Goal: Contribute content: Contribute content

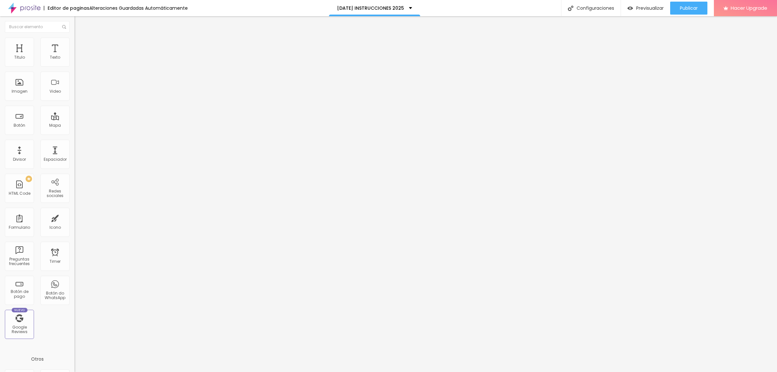
click at [74, 41] on img at bounding box center [77, 41] width 6 height 6
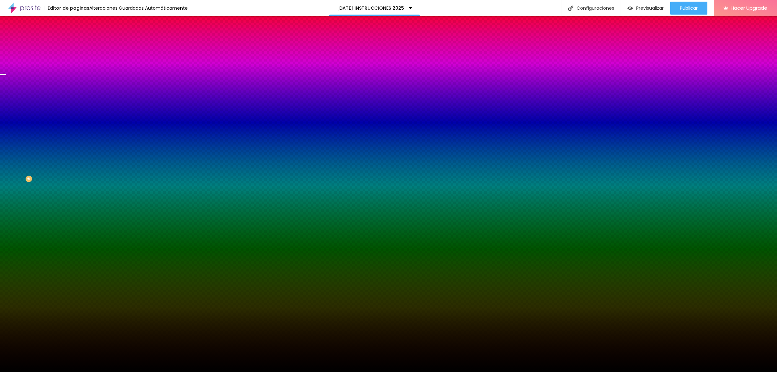
click at [111, 58] on img at bounding box center [113, 56] width 4 height 4
click at [74, 60] on span "Agregar image" at bounding box center [91, 57] width 34 height 6
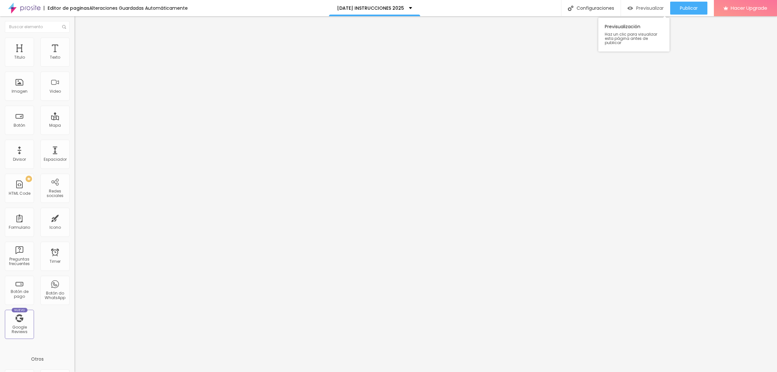
click at [647, 7] on span "Previsualizar" at bounding box center [650, 8] width 28 height 5
click at [80, 46] on span "Avanzado" at bounding box center [90, 49] width 21 height 6
click at [80, 44] on span "Estilo" at bounding box center [85, 42] width 10 height 6
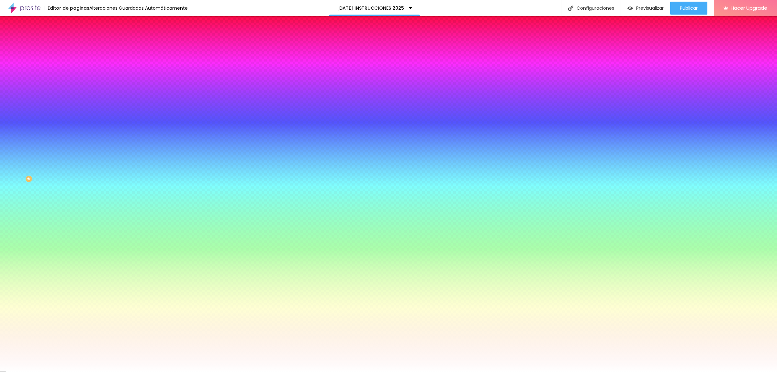
click at [74, 60] on span "Agregar image" at bounding box center [91, 57] width 34 height 6
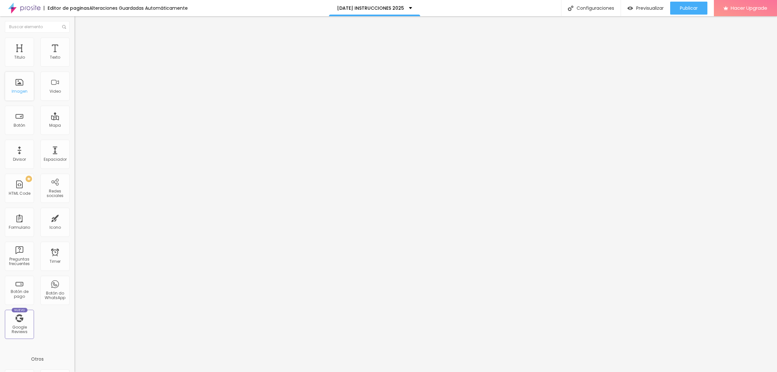
click at [21, 93] on div "Imagen" at bounding box center [20, 91] width 16 height 5
click at [74, 44] on img at bounding box center [77, 47] width 6 height 6
click at [80, 45] on span "Estilo" at bounding box center [85, 42] width 10 height 6
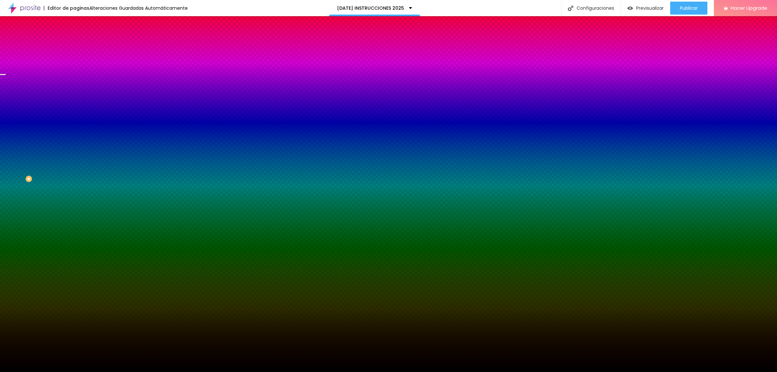
click at [74, 44] on li "Avanzado" at bounding box center [111, 47] width 74 height 6
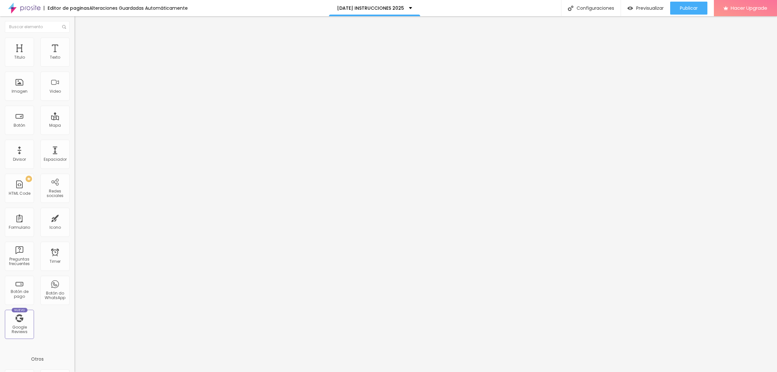
click at [80, 38] on span "Contenido" at bounding box center [90, 36] width 21 height 6
click at [74, 59] on span "Boxed" at bounding box center [80, 56] width 12 height 6
click at [74, 69] on span "Completo" at bounding box center [84, 66] width 20 height 6
click at [74, 43] on ul "Contenido [PERSON_NAME]" at bounding box center [111, 40] width 74 height 19
click at [80, 44] on span "Estilo" at bounding box center [85, 42] width 10 height 6
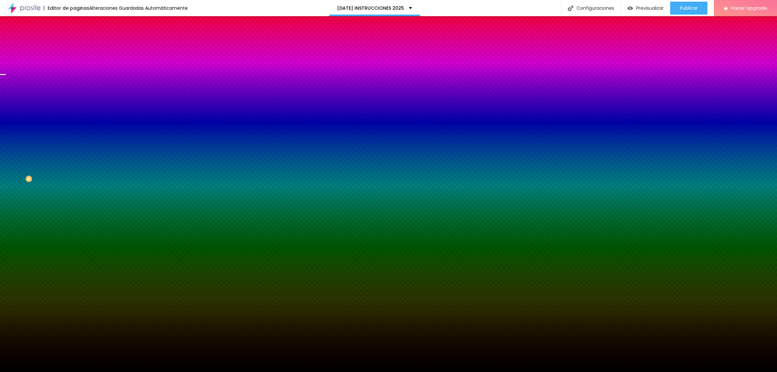
click at [74, 60] on span "Cambiar image" at bounding box center [92, 57] width 36 height 6
click at [74, 67] on span "Parallax" at bounding box center [82, 65] width 16 height 6
click at [74, 71] on span "Ninguno" at bounding box center [82, 69] width 17 height 6
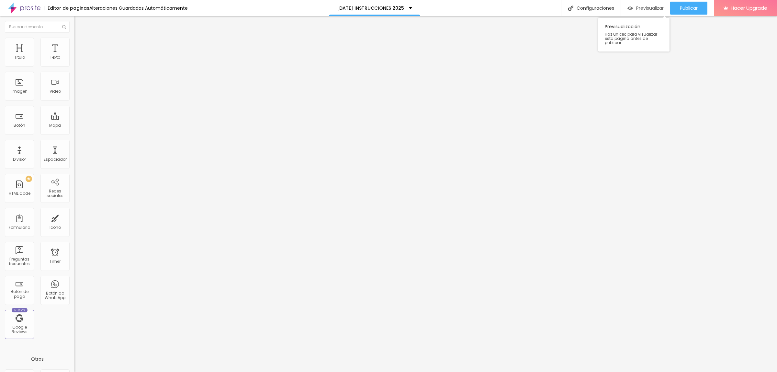
click at [643, 11] on span "Previsualizar" at bounding box center [650, 8] width 28 height 5
click at [639, 6] on span "Previsualizar" at bounding box center [650, 8] width 28 height 5
click at [74, 42] on li "Estilo" at bounding box center [111, 41] width 74 height 6
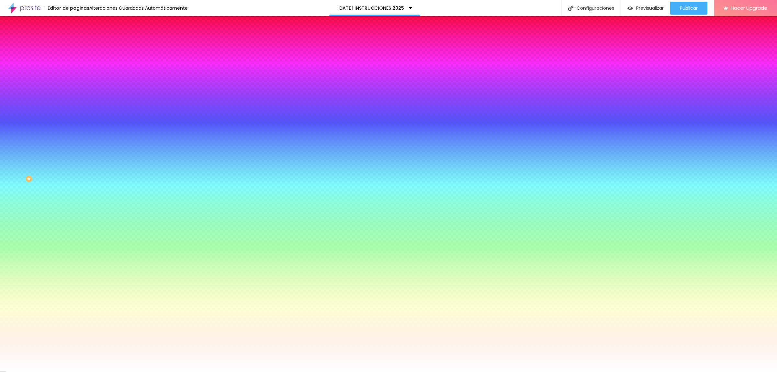
click at [74, 44] on li "Avanzado" at bounding box center [111, 47] width 74 height 6
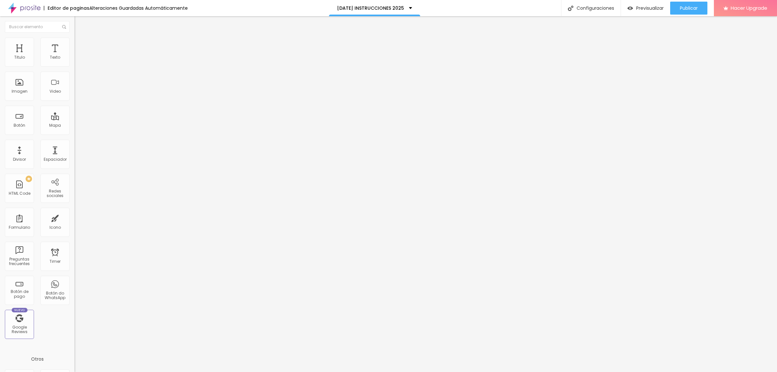
click at [80, 45] on span "Estilo" at bounding box center [85, 42] width 10 height 6
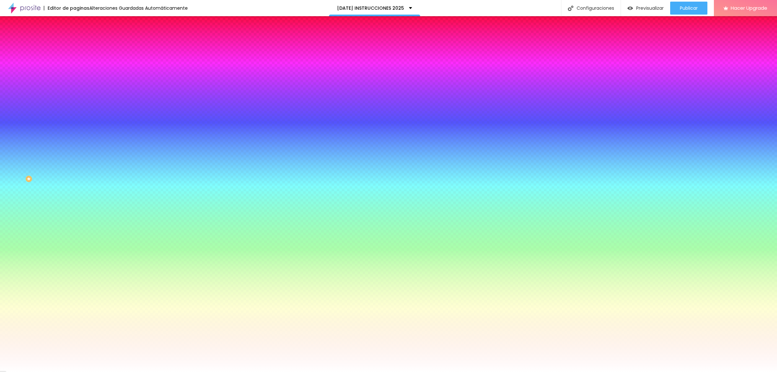
click at [74, 38] on li "Contenido" at bounding box center [111, 34] width 74 height 6
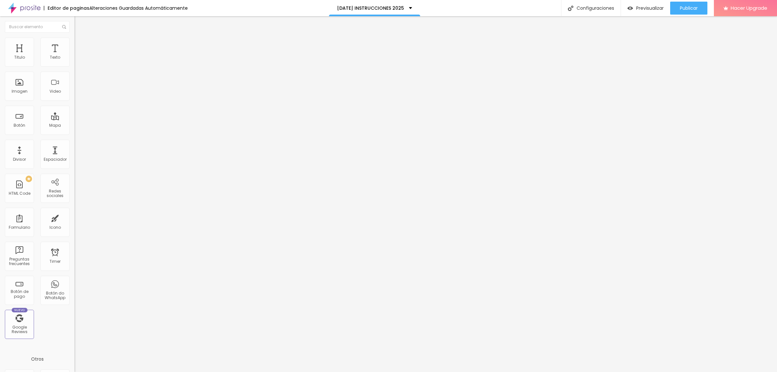
click at [74, 39] on li "Estilo" at bounding box center [111, 41] width 74 height 6
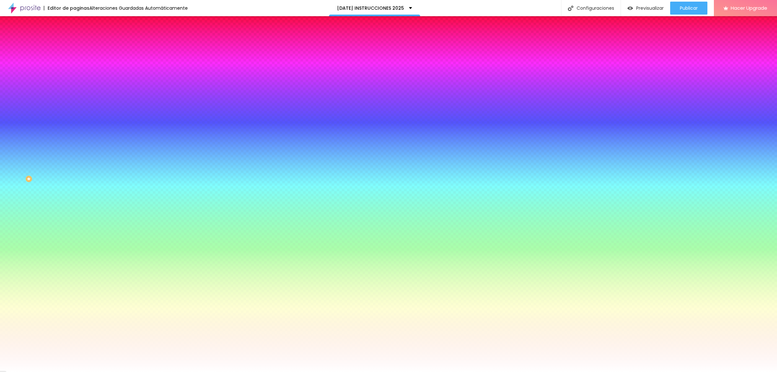
click at [74, 38] on li "Contenido" at bounding box center [111, 34] width 74 height 6
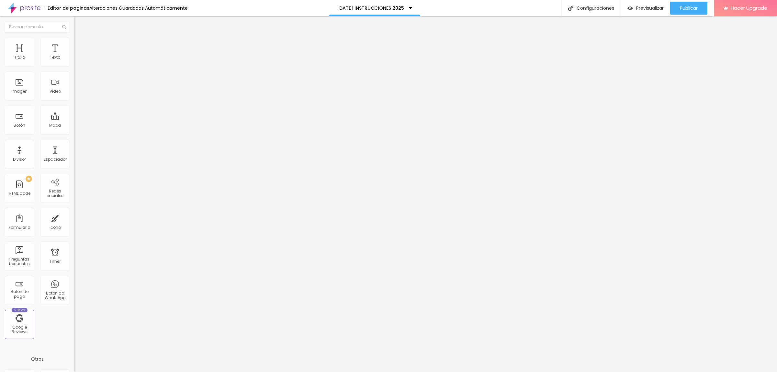
click at [80, 45] on span "Estilo" at bounding box center [85, 42] width 10 height 6
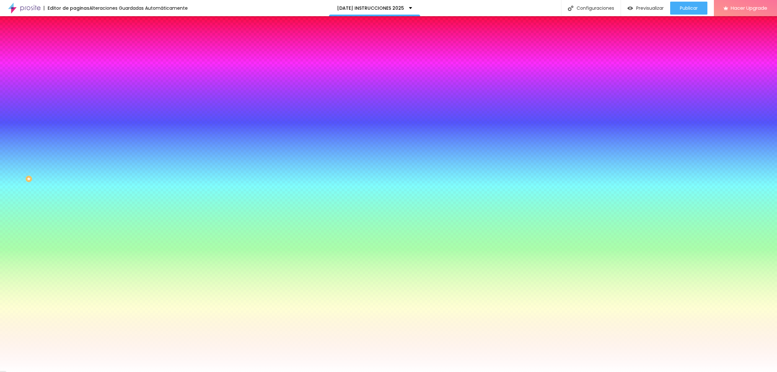
click at [74, 44] on li "Avanzado" at bounding box center [111, 47] width 74 height 6
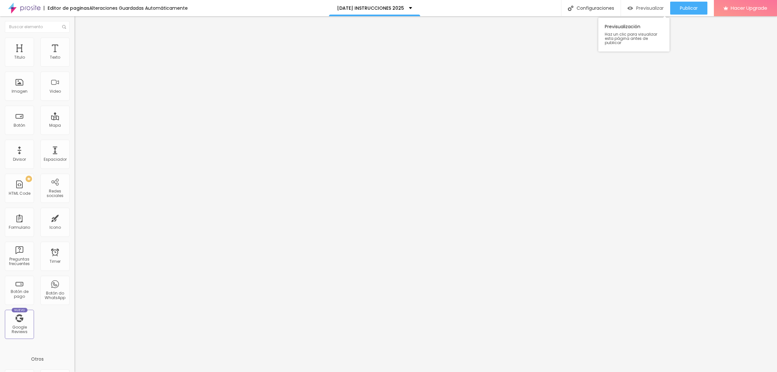
click at [646, 10] on span "Previsualizar" at bounding box center [650, 8] width 28 height 5
click at [74, 42] on li "Estilo" at bounding box center [111, 41] width 74 height 6
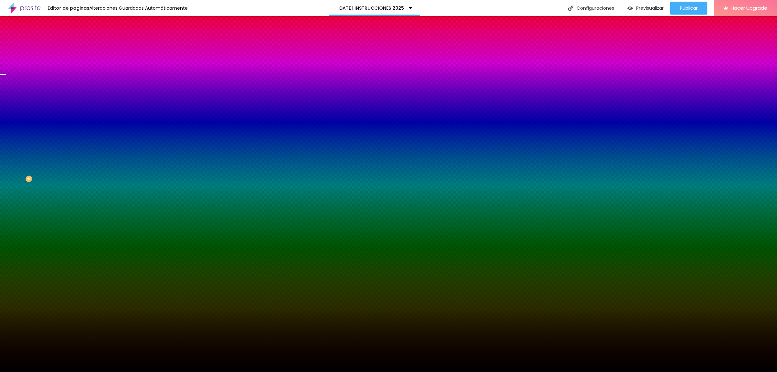
click at [74, 44] on img at bounding box center [77, 47] width 6 height 6
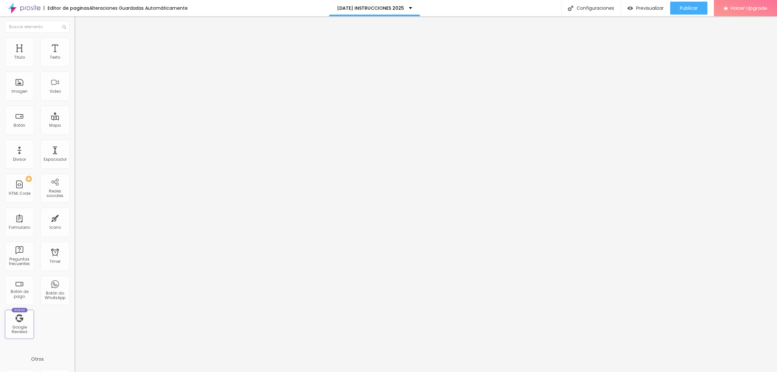
click at [74, 40] on img at bounding box center [77, 41] width 6 height 6
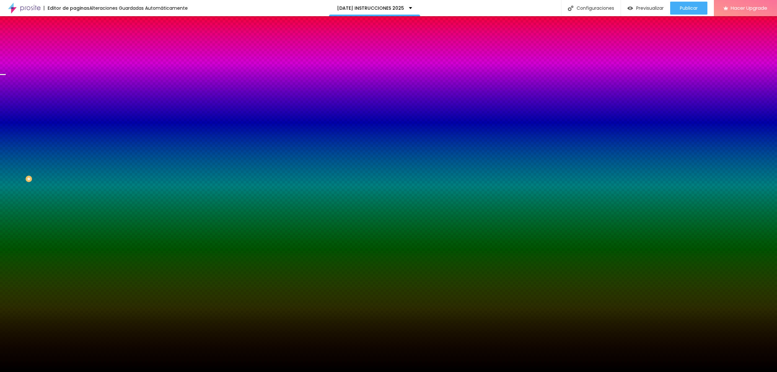
click at [74, 60] on span "Cambiar image" at bounding box center [92, 57] width 36 height 6
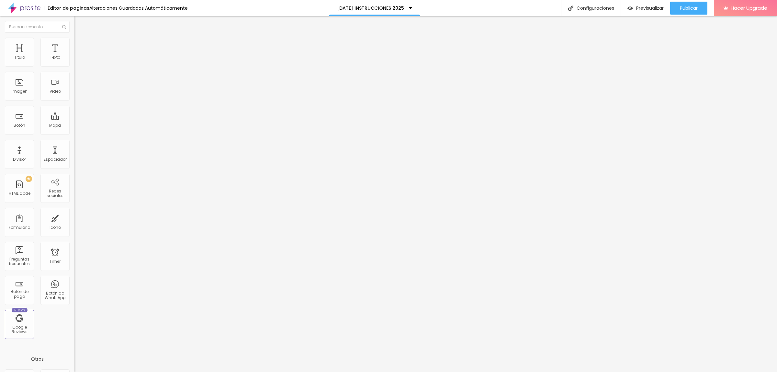
click at [80, 46] on span "Avanzado" at bounding box center [90, 49] width 21 height 6
click at [80, 44] on span "Estilo" at bounding box center [85, 42] width 10 height 6
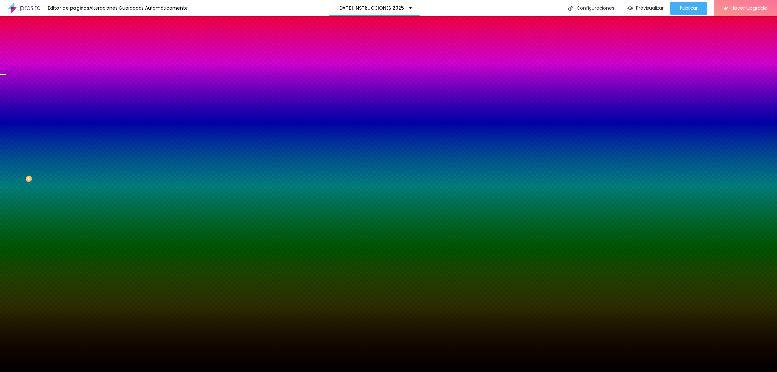
click at [74, 60] on span "Cambiar image" at bounding box center [92, 57] width 36 height 6
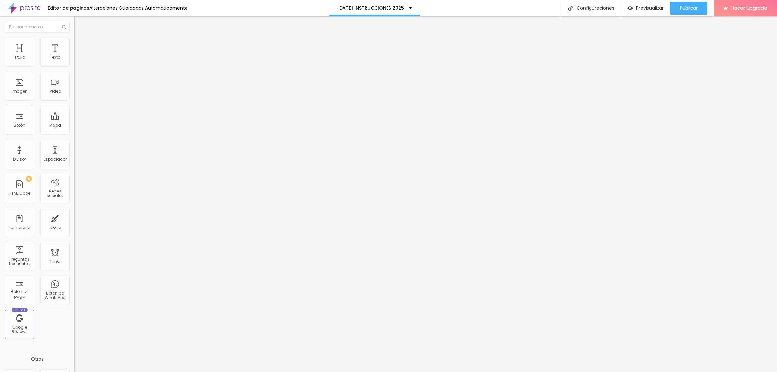
click at [74, 40] on ul "Contenido [PERSON_NAME]" at bounding box center [111, 40] width 74 height 19
click at [74, 44] on li "Avanzado" at bounding box center [111, 47] width 74 height 6
click at [80, 44] on span "Estilo" at bounding box center [85, 42] width 10 height 6
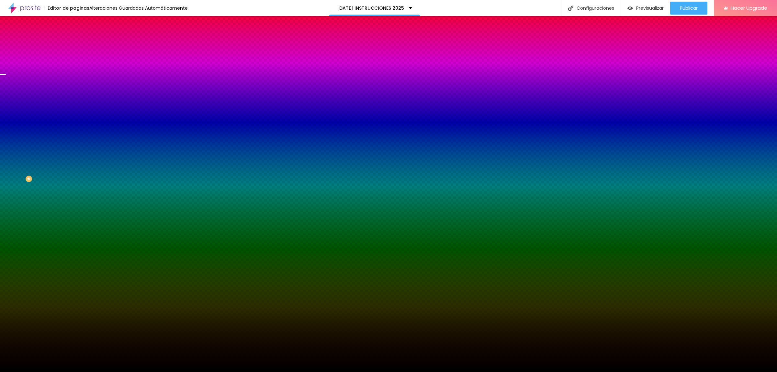
click at [74, 60] on span "Cambiar image" at bounding box center [92, 57] width 36 height 6
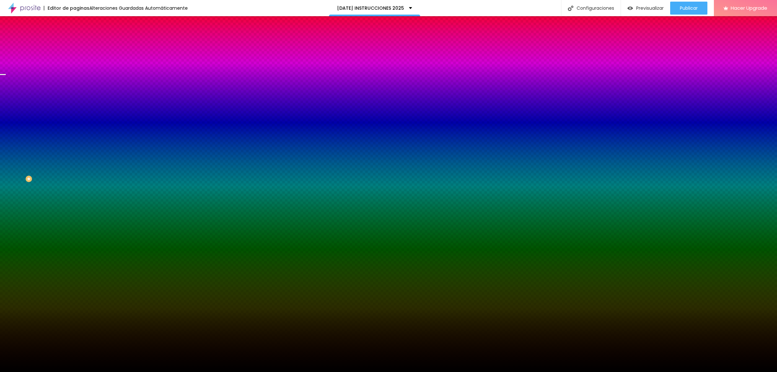
click at [80, 38] on span "Contenido" at bounding box center [90, 36] width 21 height 6
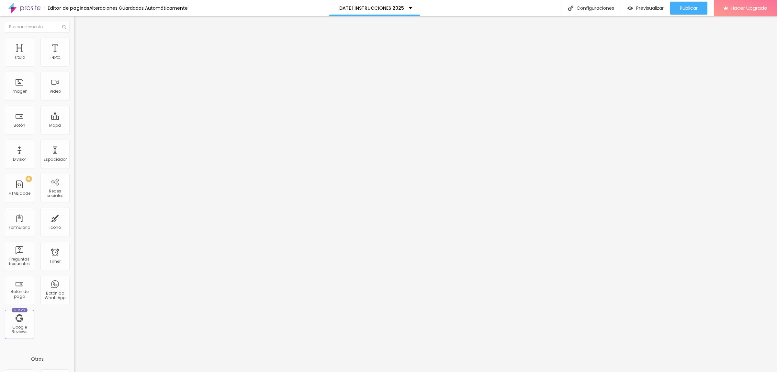
click at [74, 59] on span "Completo" at bounding box center [84, 56] width 20 height 6
click at [74, 63] on span "Boxed" at bounding box center [80, 60] width 12 height 6
click at [74, 59] on span "Boxed" at bounding box center [80, 56] width 12 height 6
click at [74, 66] on div "Modo Boxed Boxed Completo" at bounding box center [111, 60] width 74 height 18
click at [74, 59] on span "Boxed" at bounding box center [80, 56] width 12 height 6
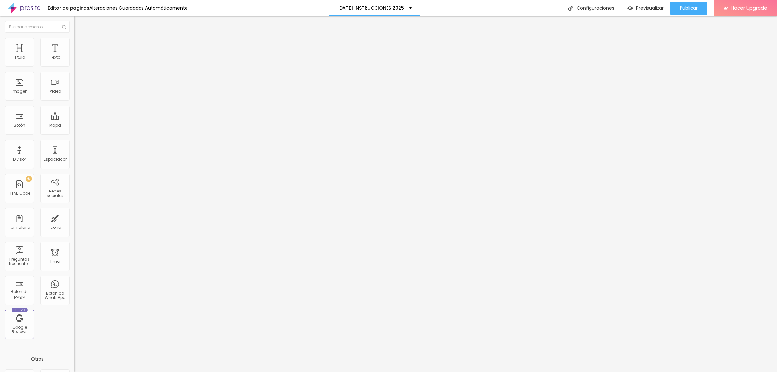
click at [74, 68] on div "Completo" at bounding box center [111, 66] width 74 height 4
click at [74, 59] on span "Completo" at bounding box center [84, 56] width 20 height 6
click at [74, 63] on span "Boxed" at bounding box center [80, 60] width 12 height 6
click at [74, 39] on li "Estilo" at bounding box center [111, 41] width 74 height 6
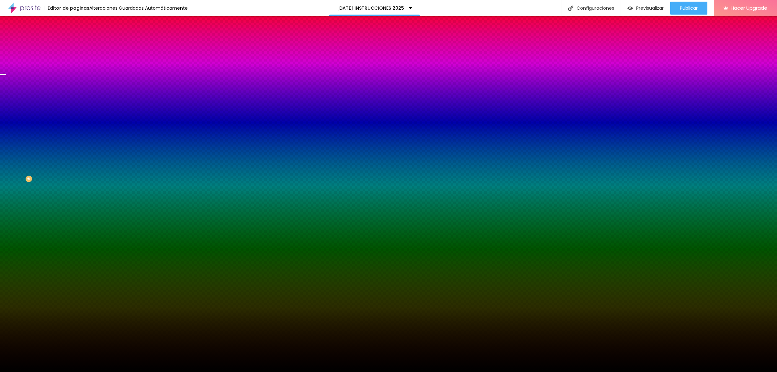
click at [74, 44] on img at bounding box center [77, 47] width 6 height 6
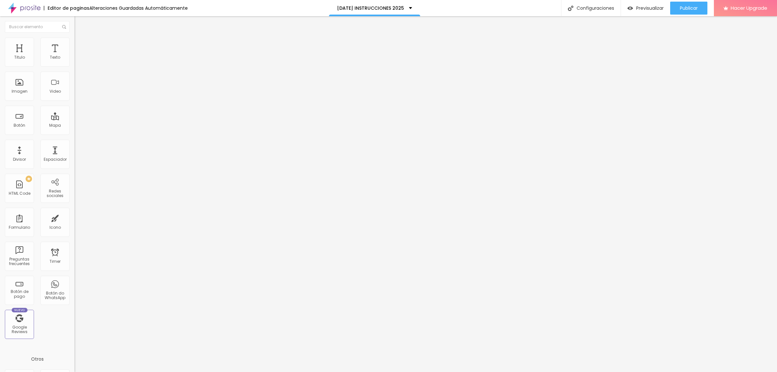
click at [74, 42] on li "Estilo" at bounding box center [111, 41] width 74 height 6
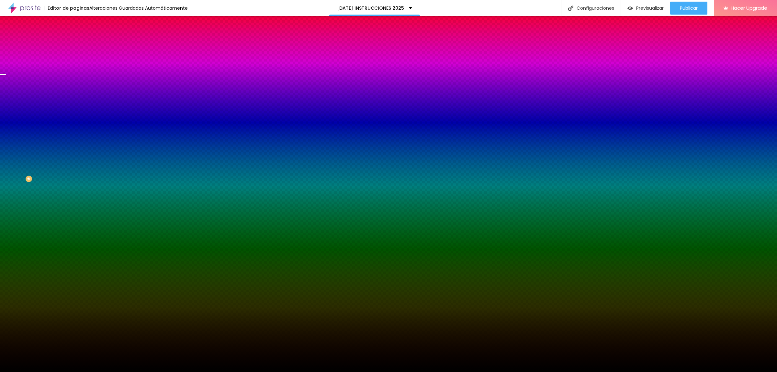
click at [74, 38] on li "Contenido" at bounding box center [111, 34] width 74 height 6
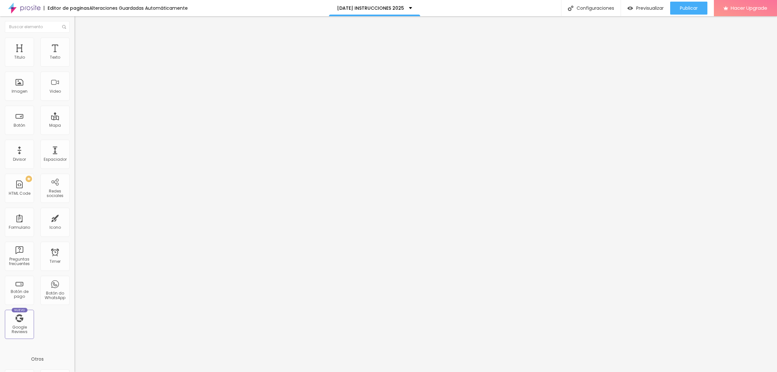
click at [80, 44] on span "Estilo" at bounding box center [85, 42] width 10 height 6
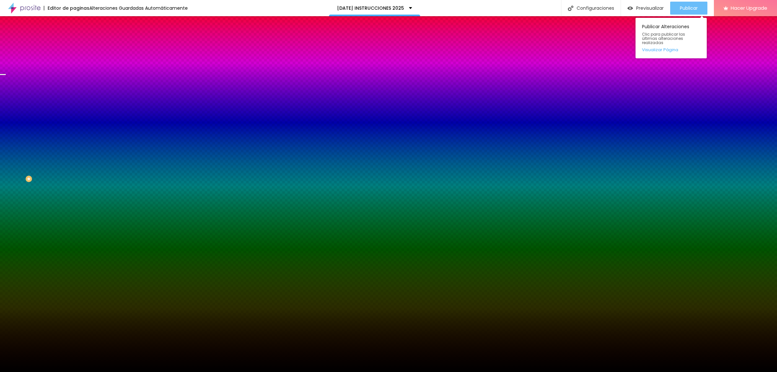
click at [680, 9] on span "Publicar" at bounding box center [689, 8] width 18 height 5
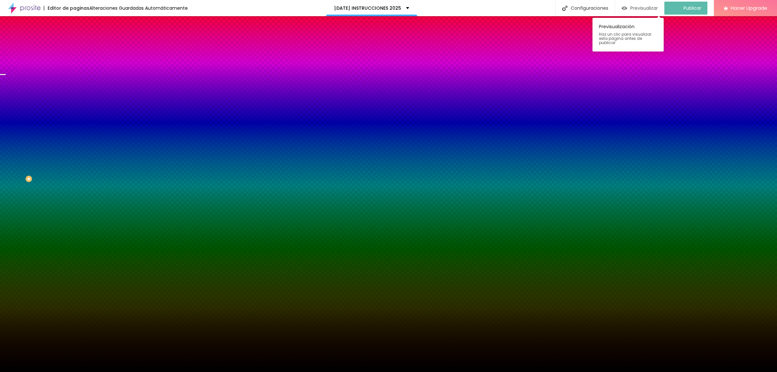
click at [647, 9] on span "Previsualizar" at bounding box center [644, 8] width 28 height 5
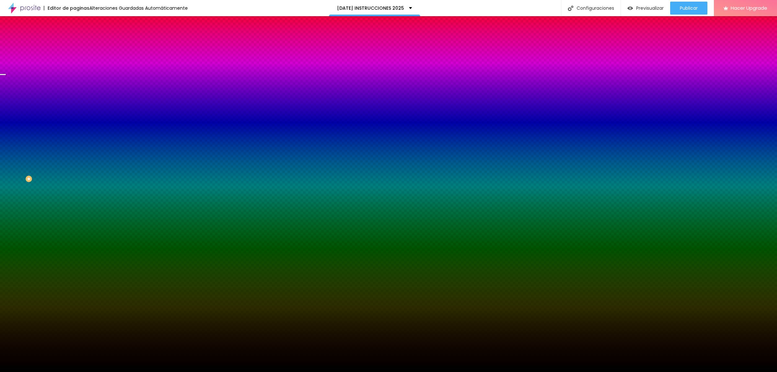
click at [80, 38] on span "Contenido" at bounding box center [90, 36] width 21 height 6
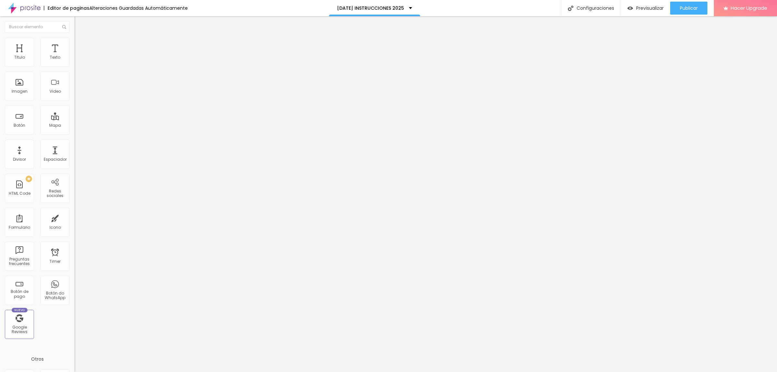
click at [74, 59] on span "Boxed" at bounding box center [80, 56] width 12 height 6
click at [80, 65] on span "Boxed" at bounding box center [86, 63] width 12 height 6
click at [80, 45] on span "Estilo" at bounding box center [85, 42] width 10 height 6
click at [74, 27] on button "Editar Seccion" at bounding box center [111, 23] width 74 height 15
click at [680, 4] on div "Publicar" at bounding box center [689, 8] width 18 height 13
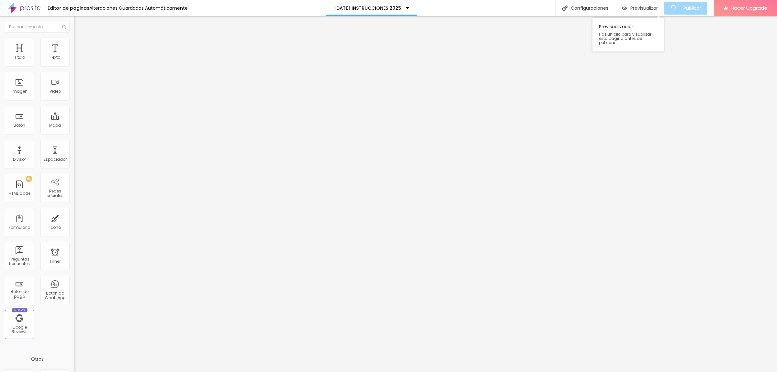
click at [646, 14] on div "Previsualizar" at bounding box center [640, 8] width 36 height 13
click at [653, 9] on span "Previsualizar" at bounding box center [650, 8] width 28 height 5
click at [80, 46] on span "Avanzado" at bounding box center [90, 49] width 21 height 6
click at [80, 44] on span "Estilo" at bounding box center [85, 42] width 10 height 6
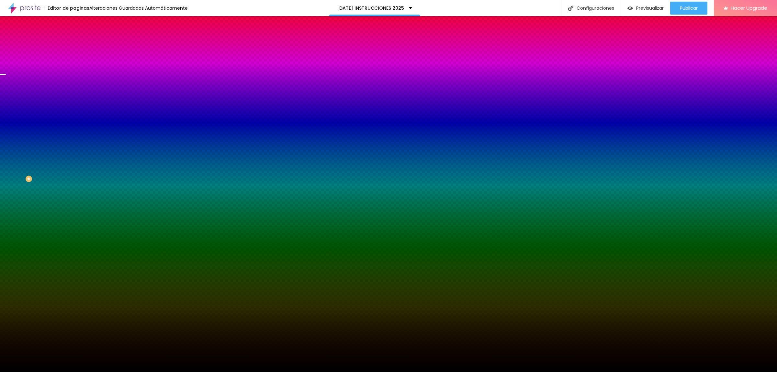
click at [74, 60] on span "Cambiar image" at bounding box center [92, 57] width 36 height 6
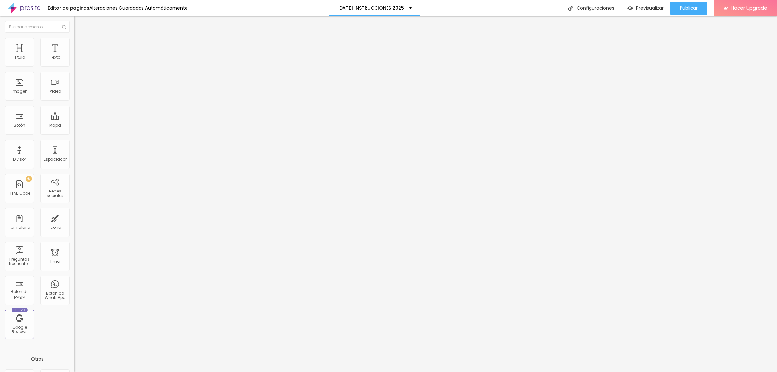
click at [80, 46] on span "Avanzado" at bounding box center [90, 49] width 21 height 6
click at [80, 44] on span "Estilo" at bounding box center [85, 42] width 10 height 6
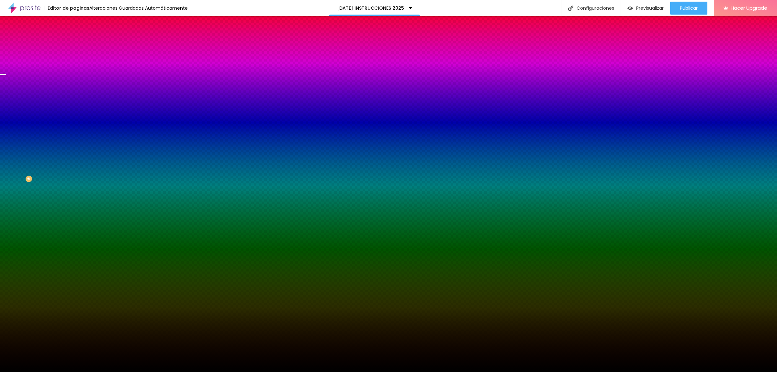
click at [74, 60] on span "Cambiar image" at bounding box center [92, 57] width 36 height 6
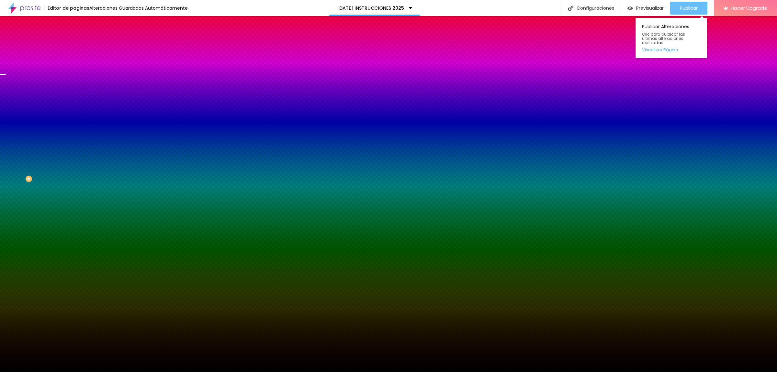
click at [684, 6] on span "Publicar" at bounding box center [689, 8] width 18 height 5
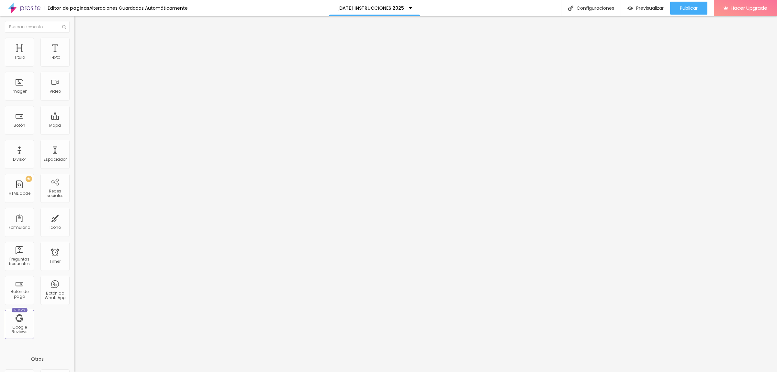
click at [74, 44] on li "Avanzado" at bounding box center [111, 47] width 74 height 6
click at [74, 43] on li "Estilo" at bounding box center [111, 41] width 74 height 6
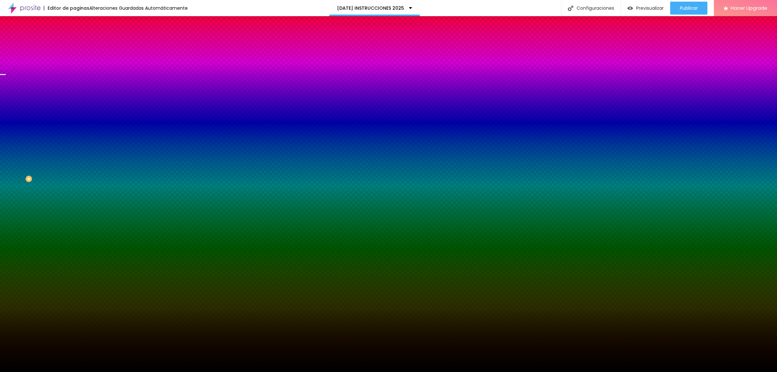
click at [74, 60] on span "Cambiar image" at bounding box center [92, 57] width 36 height 6
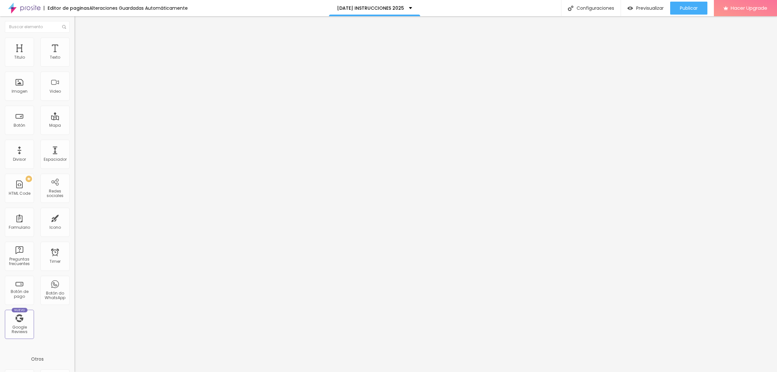
click at [74, 44] on img at bounding box center [77, 47] width 6 height 6
click at [74, 43] on li "Estilo" at bounding box center [111, 41] width 74 height 6
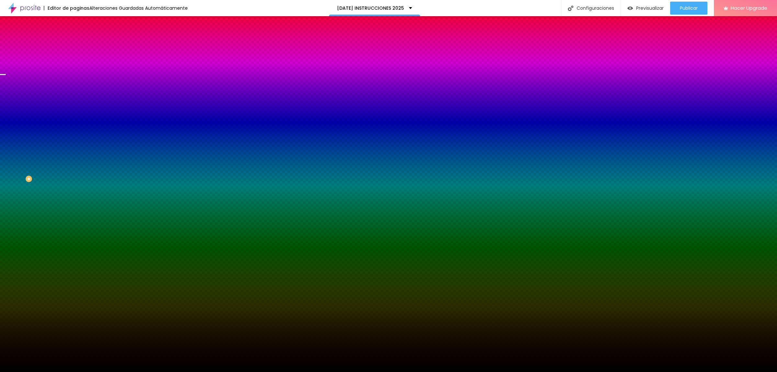
click at [74, 60] on span "Cambiar image" at bounding box center [92, 57] width 36 height 6
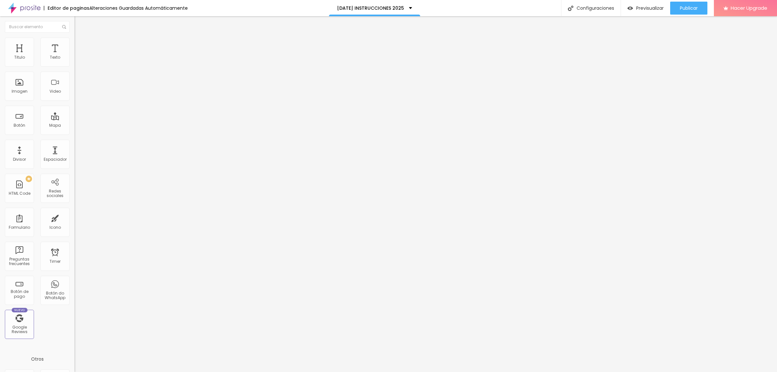
click at [74, 44] on li "Avanzado" at bounding box center [111, 47] width 74 height 6
click at [80, 45] on span "Estilo" at bounding box center [85, 42] width 10 height 6
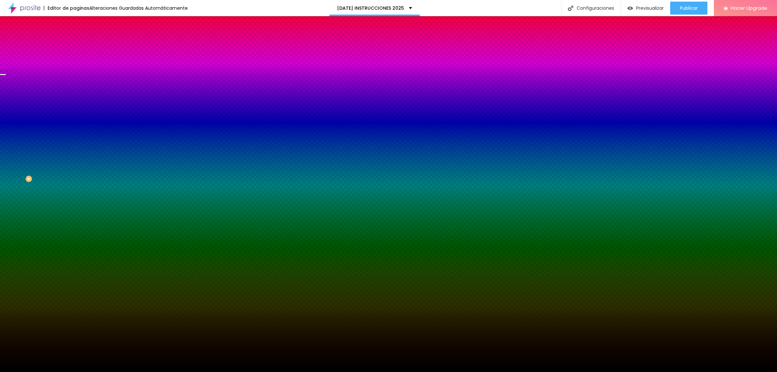
click at [74, 60] on span "Cambiar image" at bounding box center [92, 57] width 36 height 6
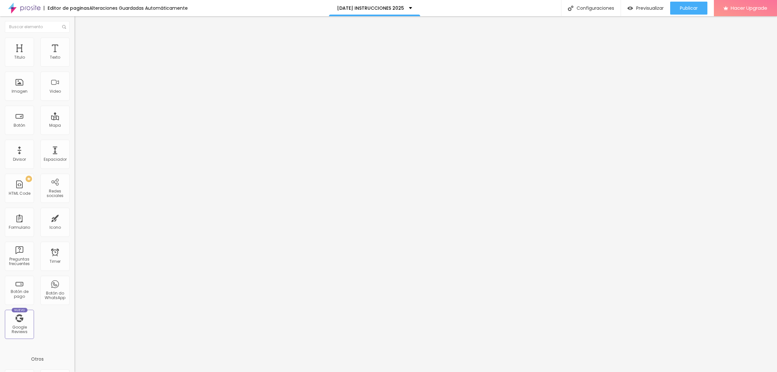
click at [74, 41] on img at bounding box center [77, 41] width 6 height 6
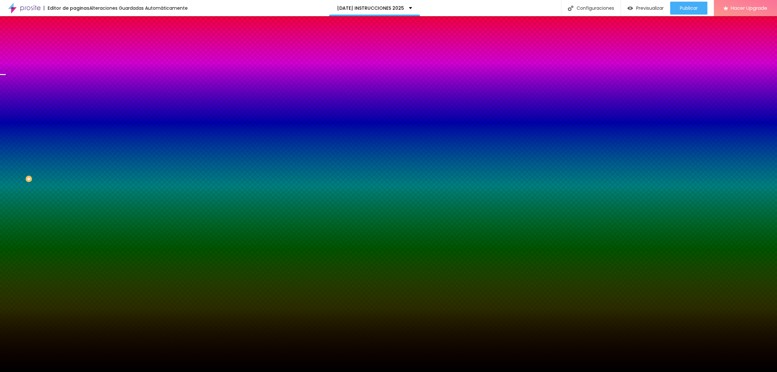
click at [74, 60] on span "Cambiar image" at bounding box center [92, 57] width 36 height 6
click at [646, 7] on span "Previsualizar" at bounding box center [650, 8] width 28 height 5
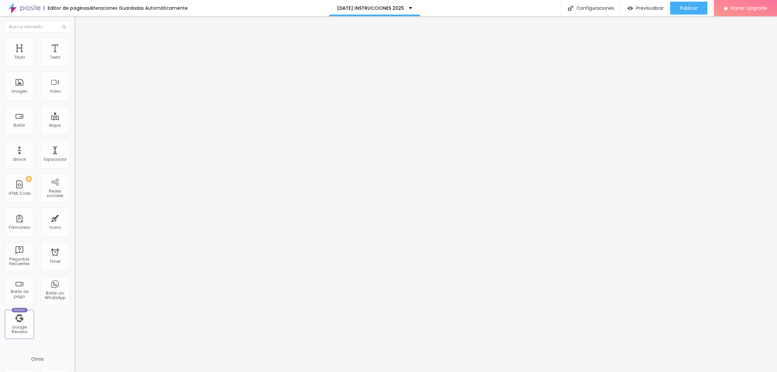
click at [80, 46] on span "Avanzado" at bounding box center [90, 49] width 21 height 6
click at [74, 40] on img at bounding box center [77, 41] width 6 height 6
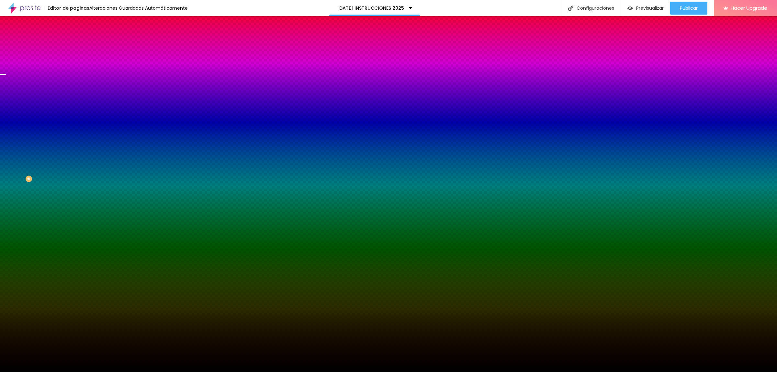
click at [74, 60] on span "Cambiar image" at bounding box center [92, 57] width 36 height 6
click at [641, 7] on span "Previsualizar" at bounding box center [650, 8] width 28 height 5
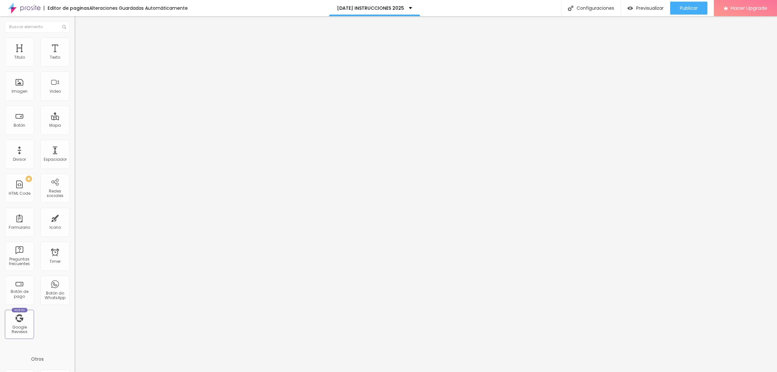
click at [74, 44] on li "Avanzado" at bounding box center [111, 47] width 74 height 6
click at [80, 45] on span "Estilo" at bounding box center [85, 42] width 10 height 6
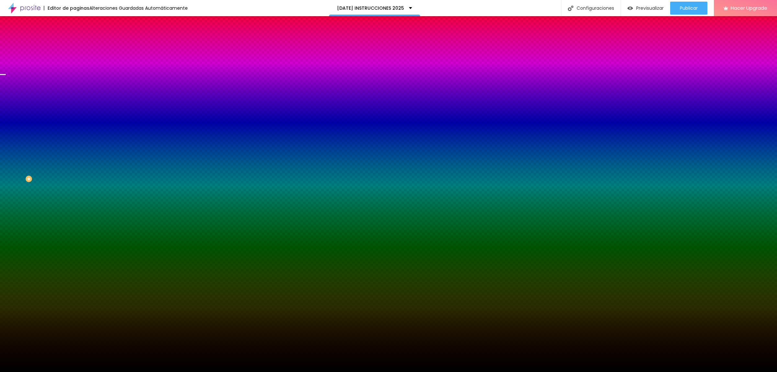
click at [74, 60] on span "Cambiar image" at bounding box center [92, 57] width 36 height 6
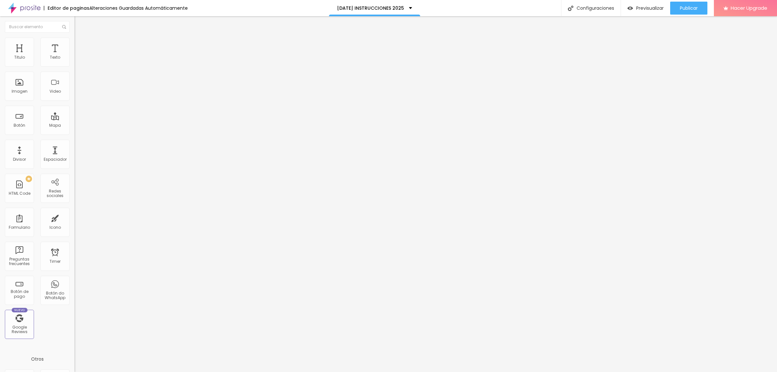
click at [74, 44] on li "Estilo" at bounding box center [111, 41] width 74 height 6
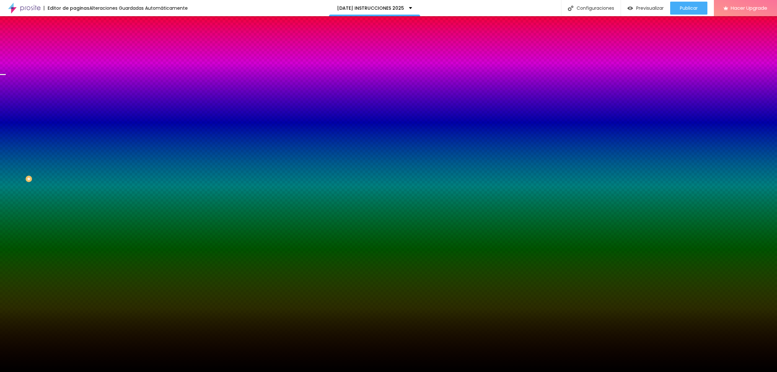
click at [74, 60] on span "Cambiar image" at bounding box center [92, 57] width 36 height 6
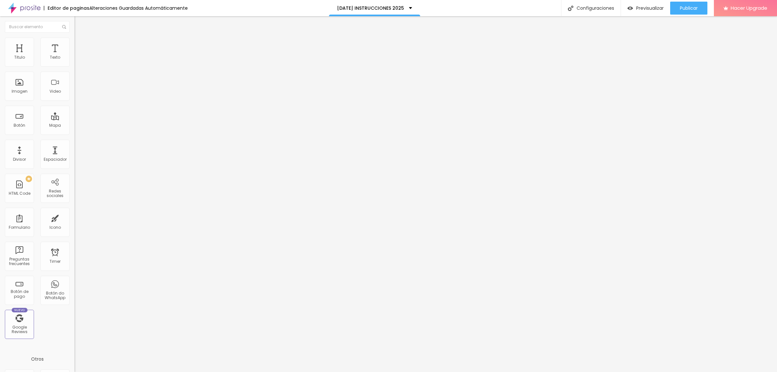
click at [80, 45] on span "Estilo" at bounding box center [85, 42] width 10 height 6
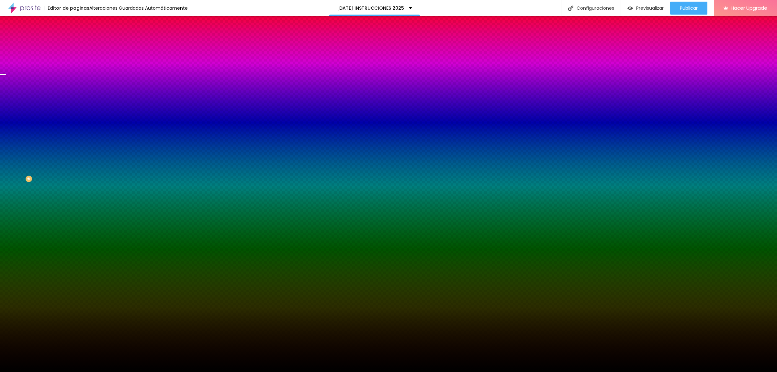
click at [74, 60] on span "Cambiar image" at bounding box center [92, 57] width 36 height 6
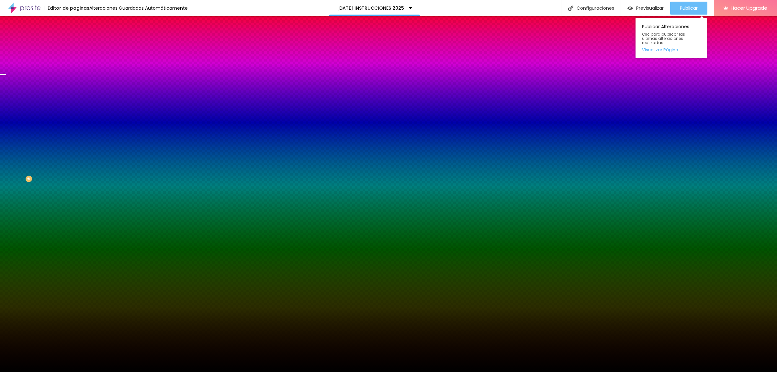
click at [682, 8] on span "Publicar" at bounding box center [689, 8] width 18 height 5
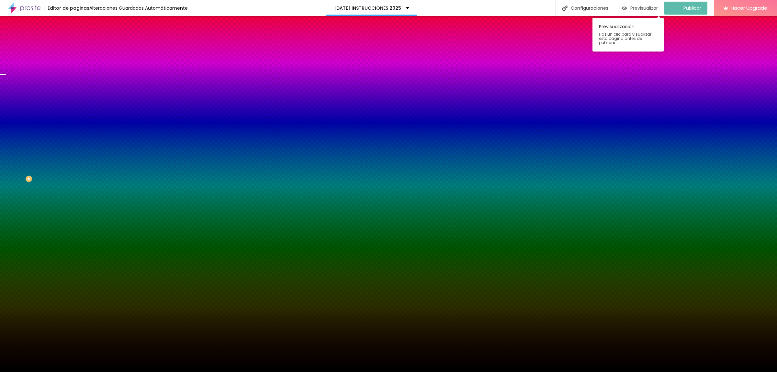
click at [647, 11] on div "Previsualizar" at bounding box center [640, 8] width 36 height 13
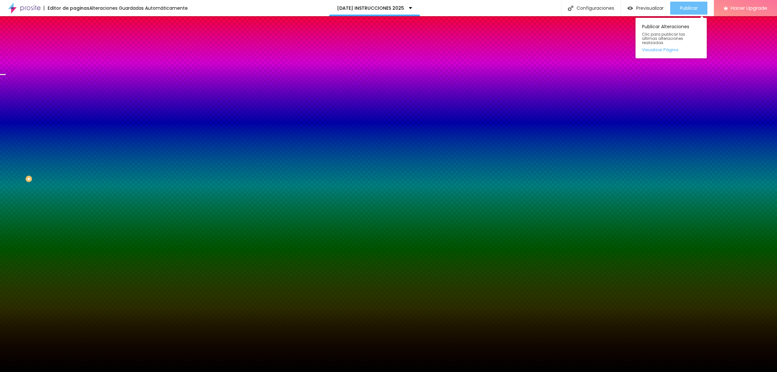
click at [678, 8] on button "Publicar" at bounding box center [688, 8] width 37 height 13
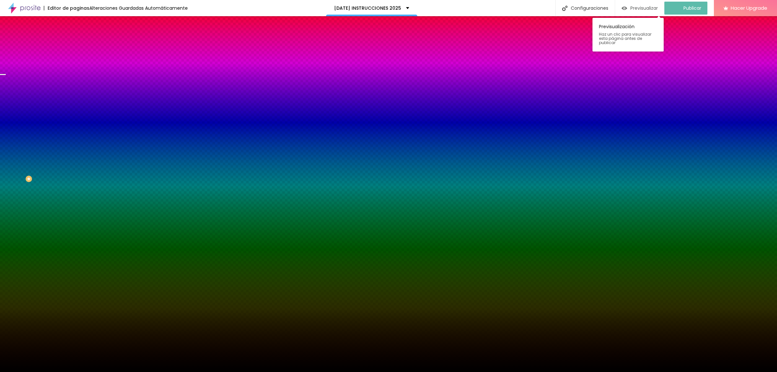
click at [640, 10] on span "Previsualizar" at bounding box center [644, 8] width 28 height 5
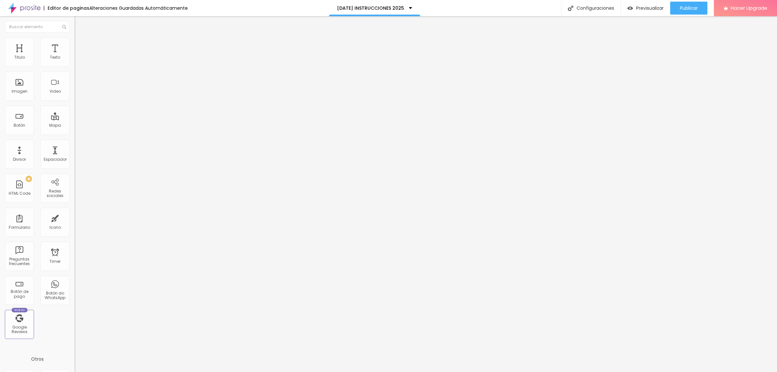
drag, startPoint x: 36, startPoint y: 44, endPoint x: 46, endPoint y: 44, distance: 9.7
click at [80, 45] on span "Estilo" at bounding box center [85, 42] width 10 height 6
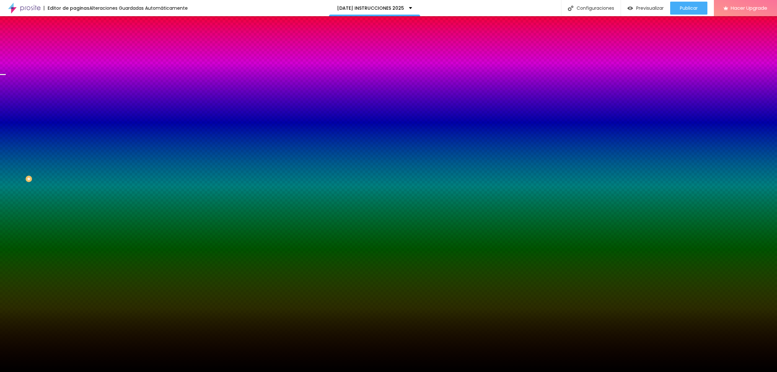
click at [74, 44] on img at bounding box center [77, 47] width 6 height 6
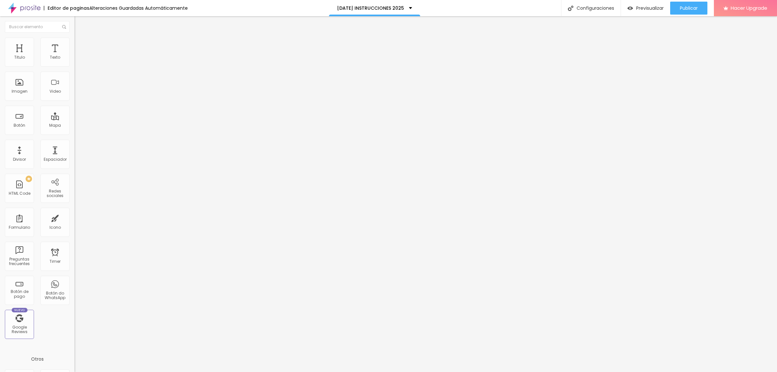
click at [74, 39] on ul "Contenido [PERSON_NAME]" at bounding box center [111, 40] width 74 height 19
click at [74, 38] on li "Contenido" at bounding box center [111, 34] width 74 height 6
click at [74, 59] on span "Boxed" at bounding box center [80, 56] width 12 height 6
click at [74, 69] on span "Completo" at bounding box center [84, 66] width 20 height 6
click at [694, 7] on span "Publicar" at bounding box center [689, 8] width 18 height 5
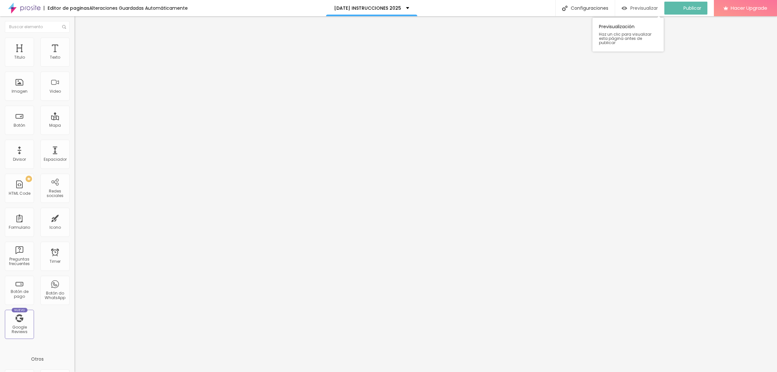
click at [640, 8] on span "Previsualizar" at bounding box center [644, 8] width 28 height 5
click at [74, 59] on span "Completo" at bounding box center [84, 56] width 20 height 6
click at [74, 63] on span "Boxed" at bounding box center [80, 60] width 12 height 6
click at [691, 6] on span "Publicar" at bounding box center [689, 8] width 18 height 5
click at [677, 4] on button "Publicar" at bounding box center [688, 8] width 37 height 13
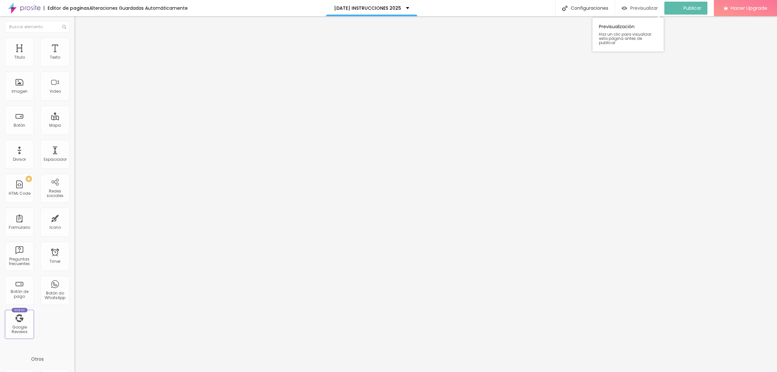
click at [651, 4] on div "Previsualizar" at bounding box center [640, 8] width 36 height 13
click at [692, 9] on span "Publicar" at bounding box center [689, 8] width 18 height 5
click at [637, 7] on span "Previsualizar" at bounding box center [644, 8] width 28 height 5
click at [51, 155] on div "Espaciador" at bounding box center [54, 154] width 29 height 29
click at [690, 9] on span "Publicar" at bounding box center [689, 8] width 18 height 5
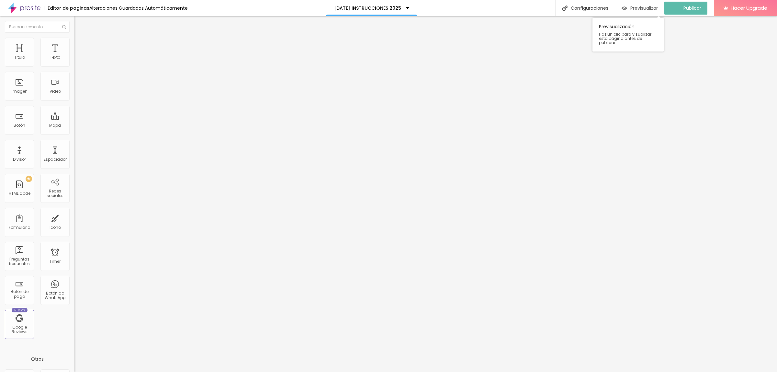
click at [643, 7] on span "Previsualizar" at bounding box center [644, 8] width 28 height 5
click at [74, 41] on img at bounding box center [77, 41] width 6 height 6
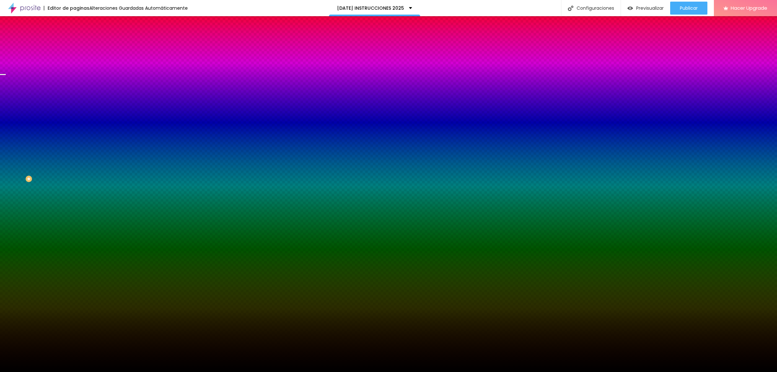
click at [74, 60] on span "Cambiar image" at bounding box center [92, 57] width 36 height 6
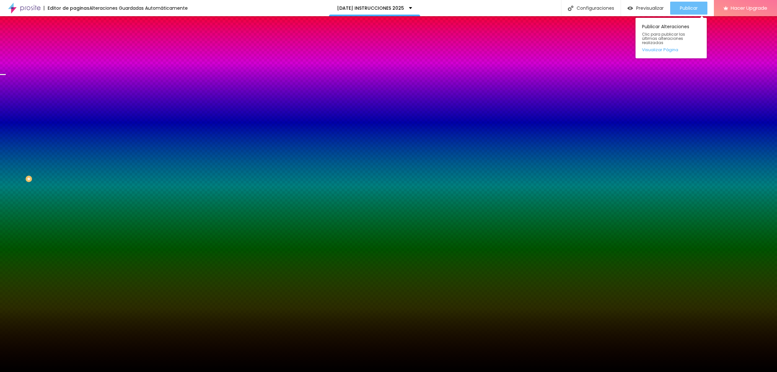
click at [680, 10] on span "Publicar" at bounding box center [689, 8] width 18 height 5
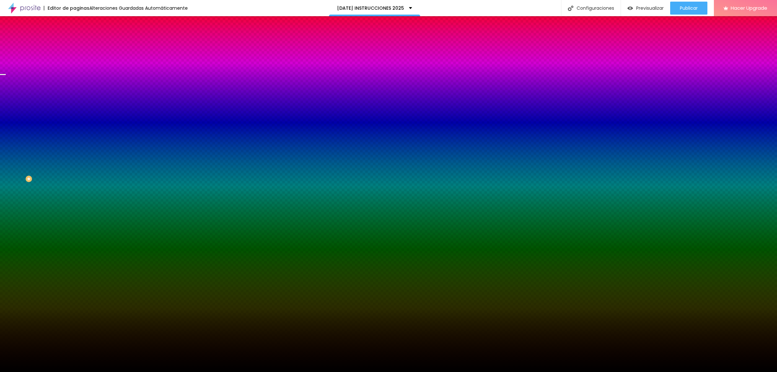
click at [74, 60] on span "Cambiar image" at bounding box center [92, 57] width 36 height 6
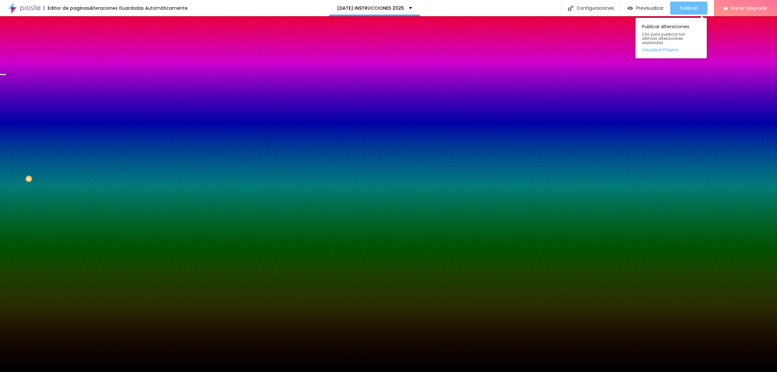
click at [676, 8] on button "Publicar" at bounding box center [688, 8] width 37 height 13
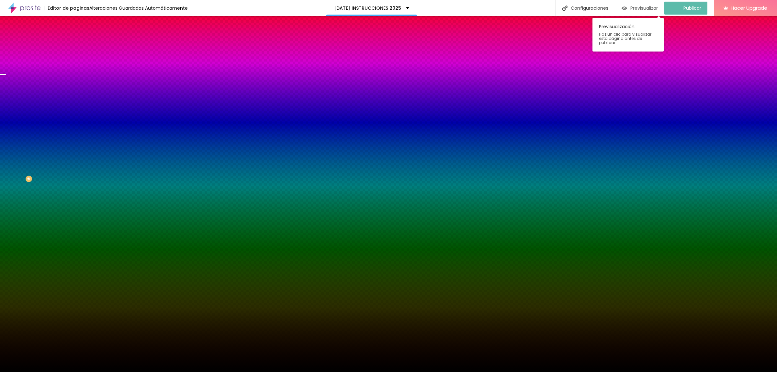
click at [652, 7] on span "Previsualizar" at bounding box center [644, 8] width 28 height 5
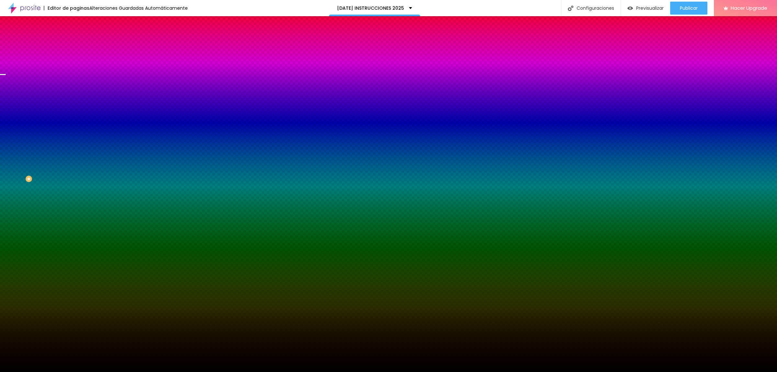
click at [74, 60] on span "Cambiar image" at bounding box center [92, 57] width 36 height 6
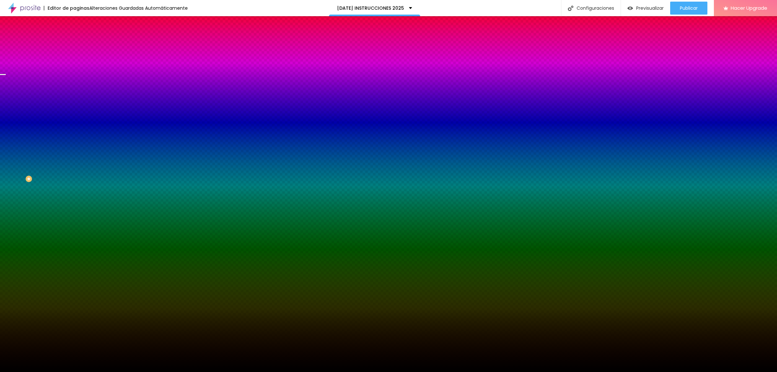
click at [150, 371] on div at bounding box center [388, 376] width 777 height 0
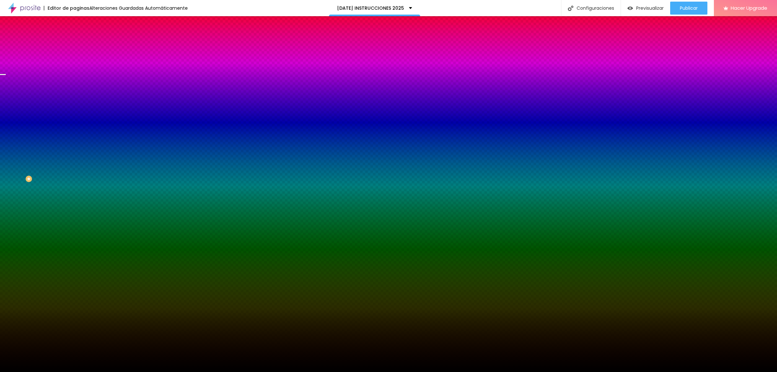
drag, startPoint x: 443, startPoint y: 212, endPoint x: 447, endPoint y: 211, distance: 4.3
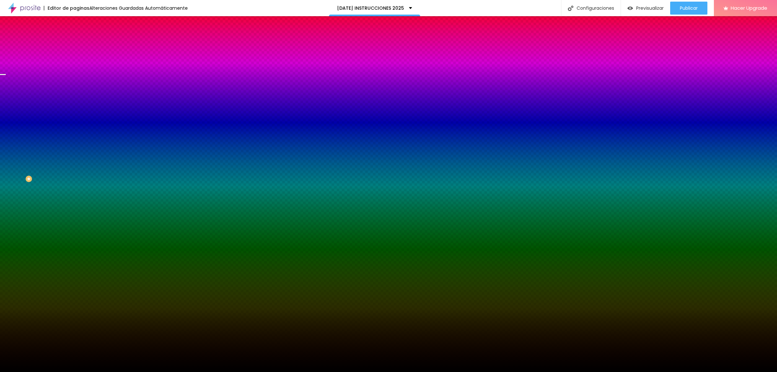
scroll to position [171, 0]
drag, startPoint x: 140, startPoint y: 279, endPoint x: 148, endPoint y: 282, distance: 8.2
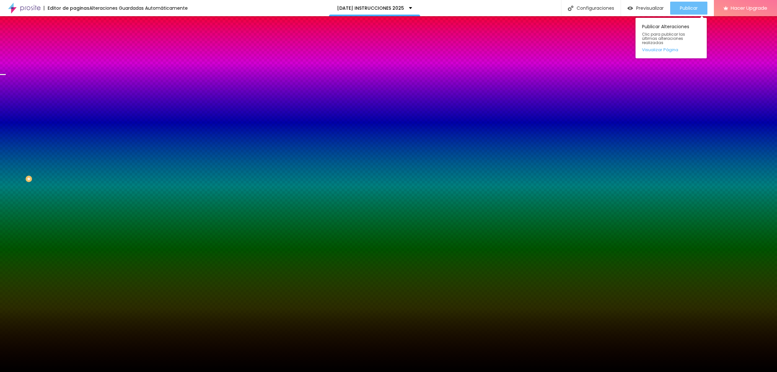
click at [698, 10] on button "Publicar" at bounding box center [688, 8] width 37 height 13
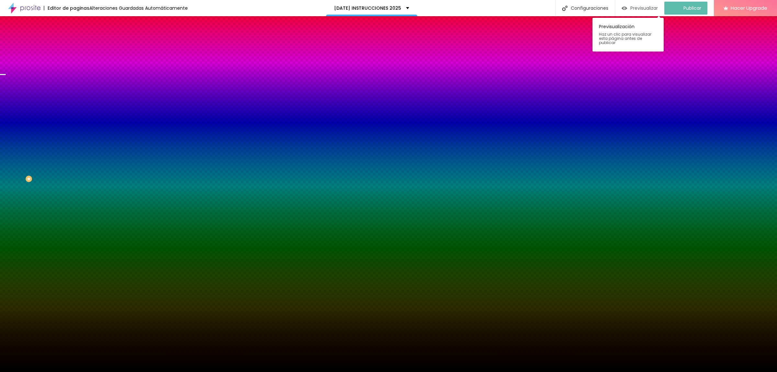
click at [652, 7] on span "Previsualizar" at bounding box center [644, 8] width 28 height 5
click at [632, 6] on div "Previsualizar" at bounding box center [645, 9] width 36 height 6
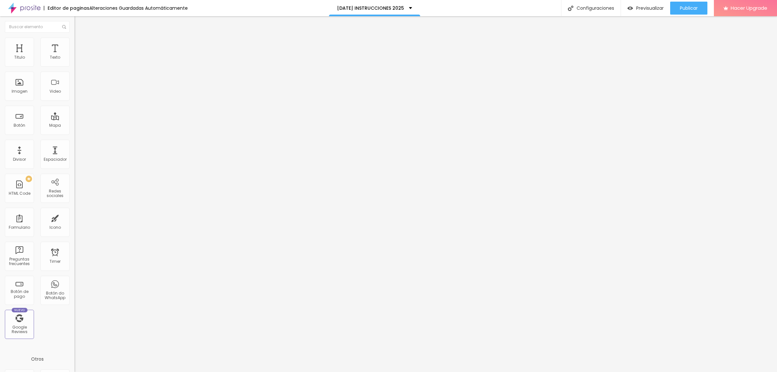
click at [74, 41] on img at bounding box center [77, 41] width 6 height 6
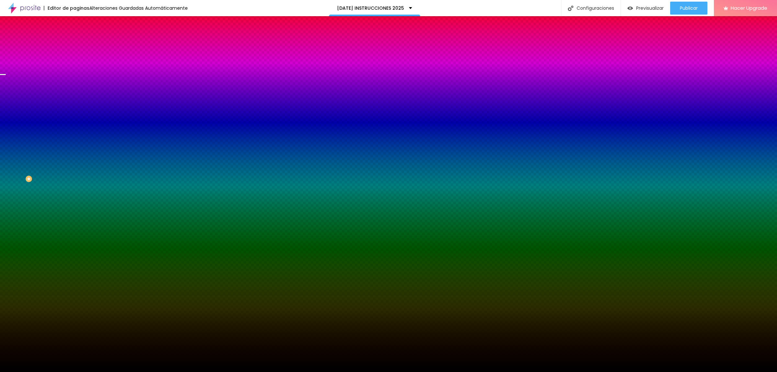
click at [111, 58] on img at bounding box center [113, 56] width 4 height 4
click at [74, 60] on span "Agregar image" at bounding box center [91, 57] width 34 height 6
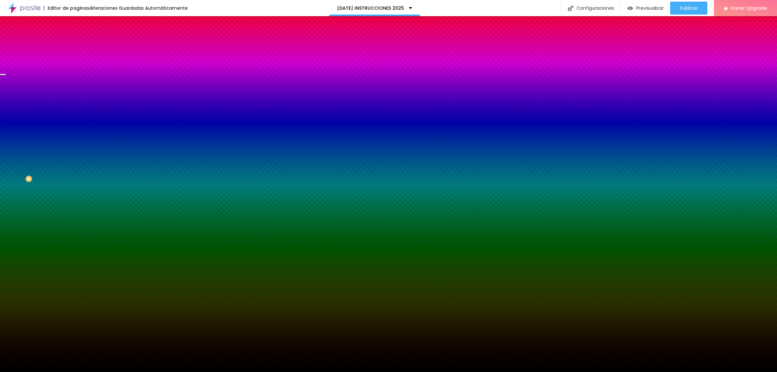
click at [646, 4] on div "Previsualizar" at bounding box center [645, 8] width 36 height 13
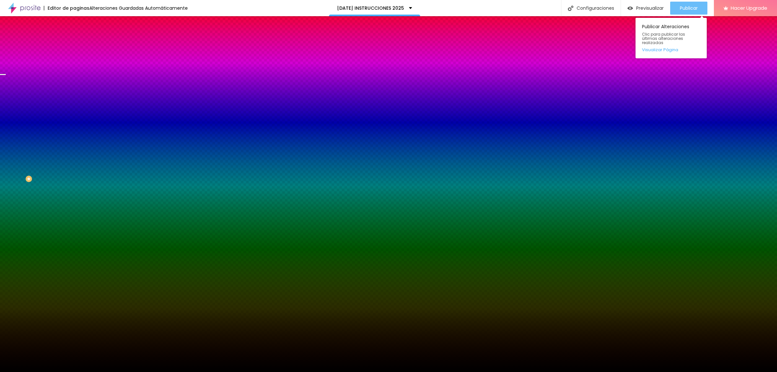
click at [673, 2] on button "Publicar" at bounding box center [688, 8] width 37 height 13
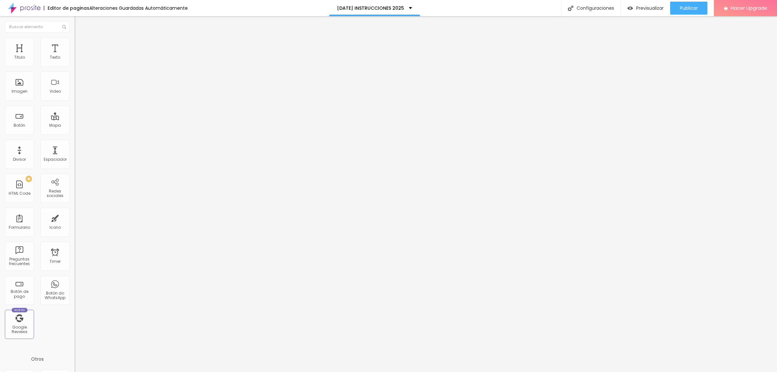
click at [80, 44] on span "Estilo" at bounding box center [85, 42] width 10 height 6
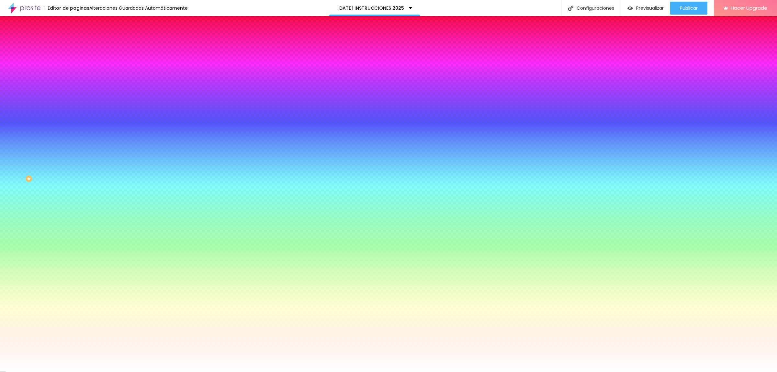
click at [80, 46] on span "Avanzado" at bounding box center [90, 49] width 21 height 6
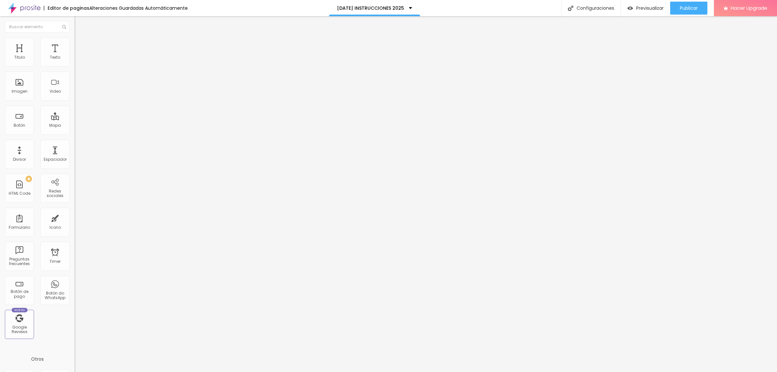
click at [74, 38] on li "Contenido" at bounding box center [111, 34] width 74 height 6
click at [74, 43] on li "Estilo" at bounding box center [111, 41] width 74 height 6
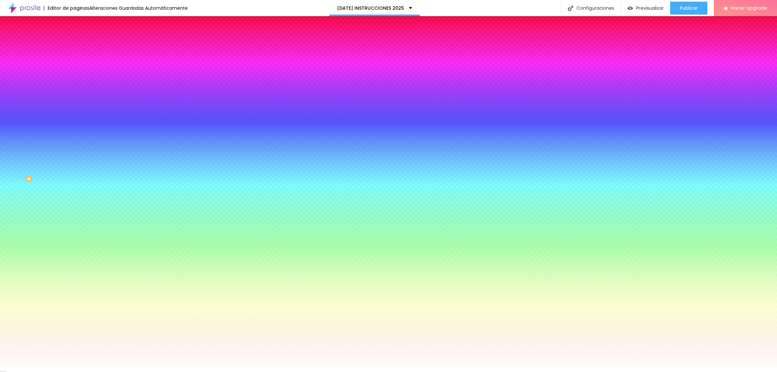
click at [80, 46] on span "Avanzado" at bounding box center [90, 49] width 21 height 6
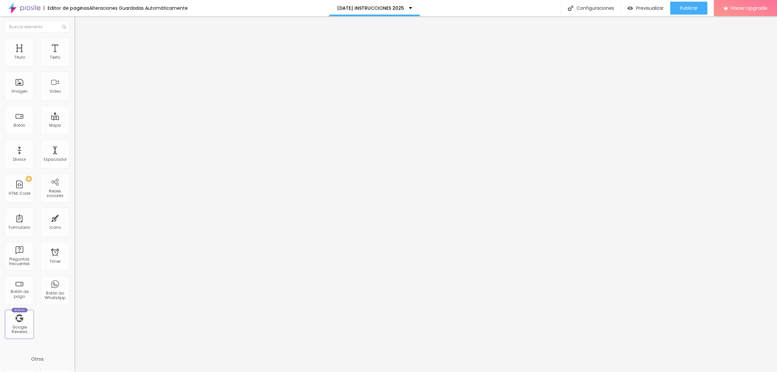
click at [80, 38] on span "Contenido" at bounding box center [90, 36] width 21 height 6
click at [80, 45] on span "Estilo" at bounding box center [85, 42] width 10 height 6
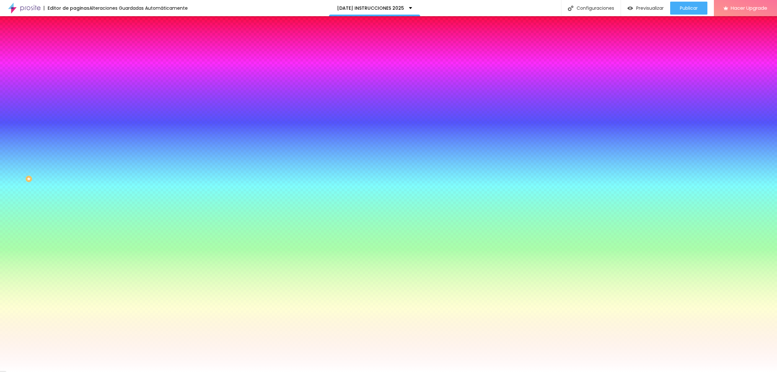
click at [74, 60] on span "Agregar image" at bounding box center [91, 57] width 34 height 6
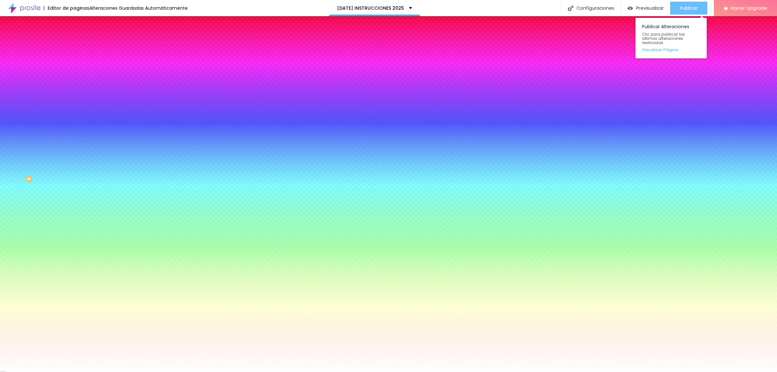
click at [677, 8] on button "Publicar" at bounding box center [688, 8] width 37 height 13
click at [680, 9] on span "Publicar" at bounding box center [689, 8] width 18 height 5
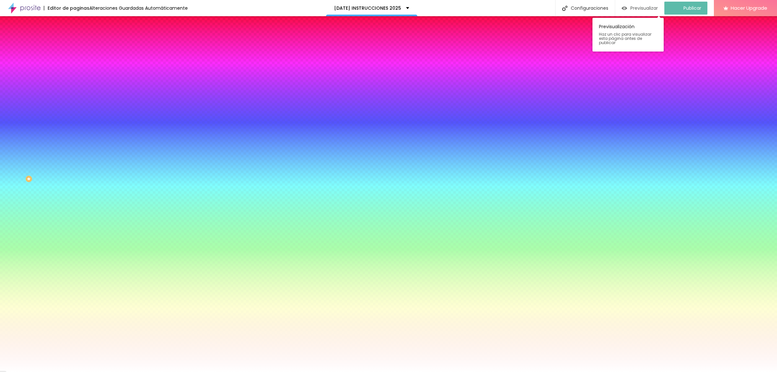
click at [653, 10] on span "Previsualizar" at bounding box center [644, 8] width 28 height 5
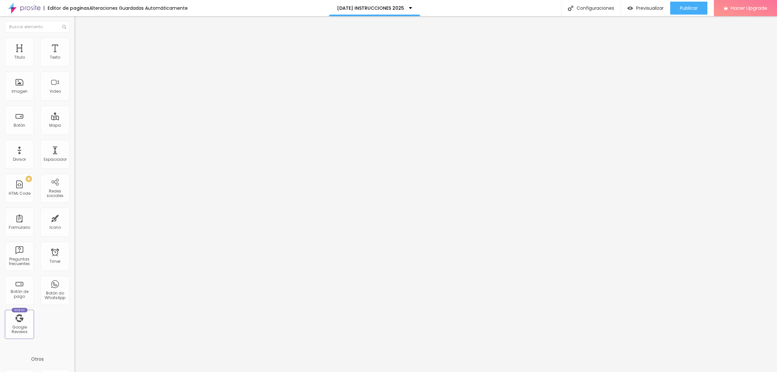
click at [80, 44] on span "Estilo" at bounding box center [85, 42] width 10 height 6
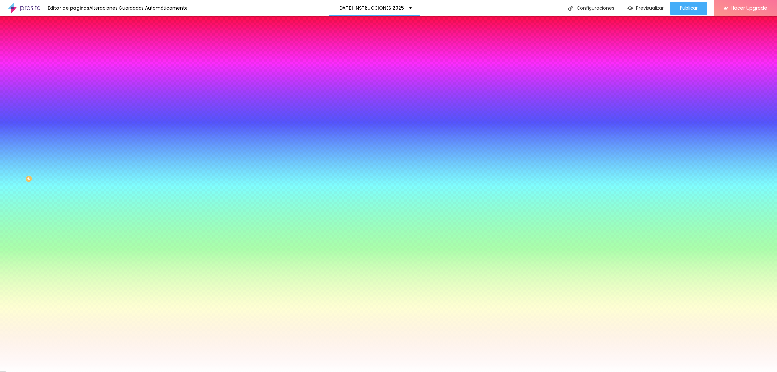
click at [74, 60] on span "Agregar image" at bounding box center [91, 57] width 34 height 6
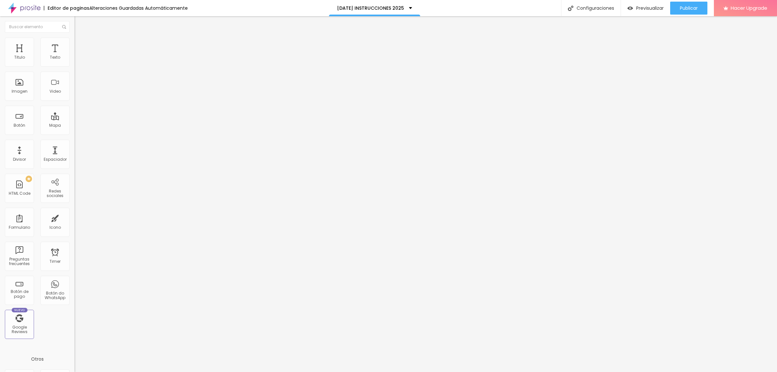
click at [74, 43] on li "Estilo" at bounding box center [111, 41] width 74 height 6
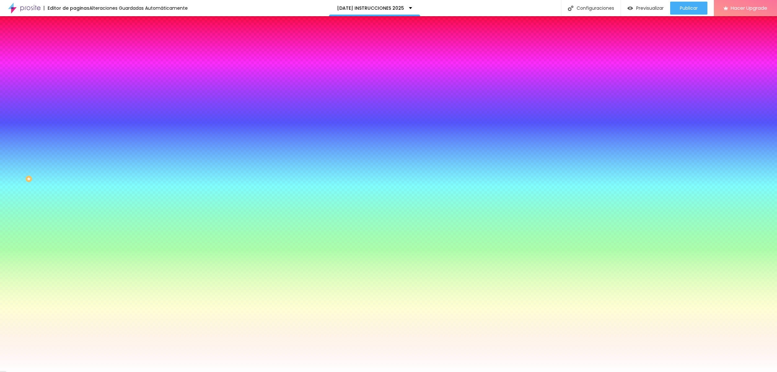
click at [74, 44] on img at bounding box center [77, 47] width 6 height 6
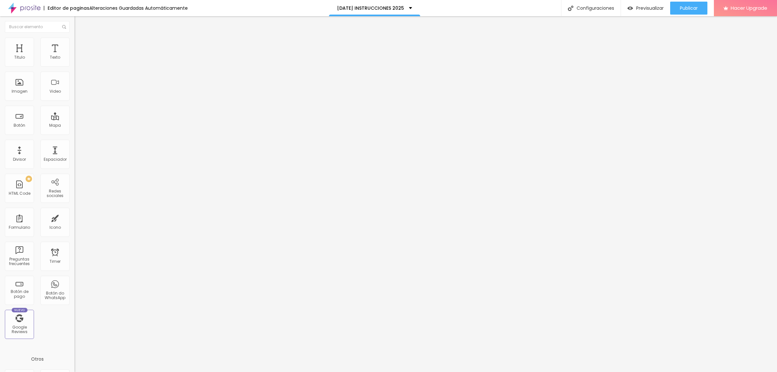
click at [74, 38] on li "Contenido" at bounding box center [111, 34] width 74 height 6
click at [80, 44] on span "Estilo" at bounding box center [85, 42] width 10 height 6
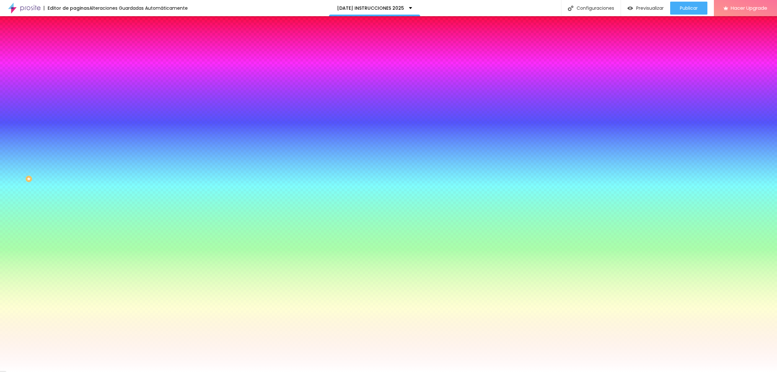
click at [74, 26] on button "Editar Coluna" at bounding box center [111, 23] width 74 height 15
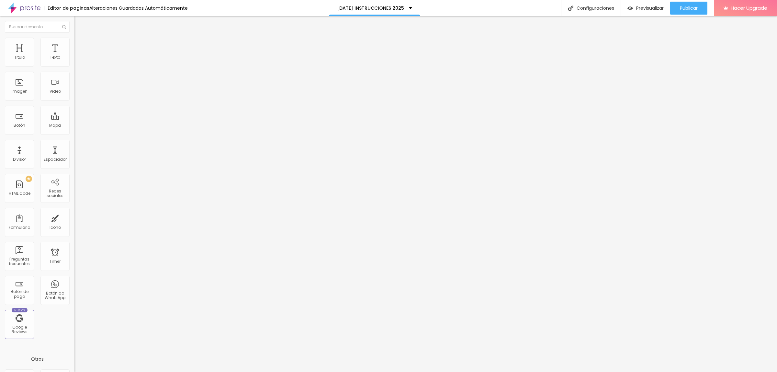
click at [74, 44] on li "Estilo" at bounding box center [111, 41] width 74 height 6
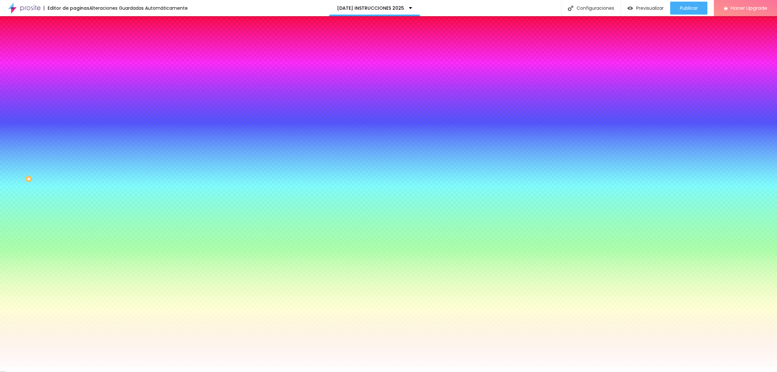
click at [80, 47] on span "Avanzado" at bounding box center [90, 49] width 21 height 6
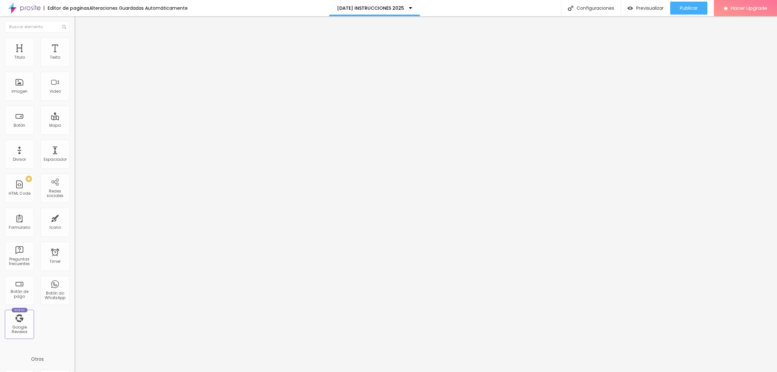
click at [80, 38] on span "Contenido" at bounding box center [90, 36] width 21 height 6
click at [74, 44] on li "Estilo" at bounding box center [111, 41] width 74 height 6
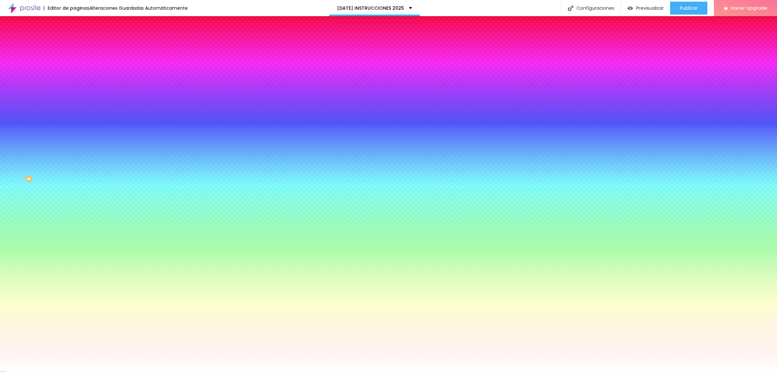
click at [74, 60] on span "Agregar image" at bounding box center [91, 57] width 34 height 6
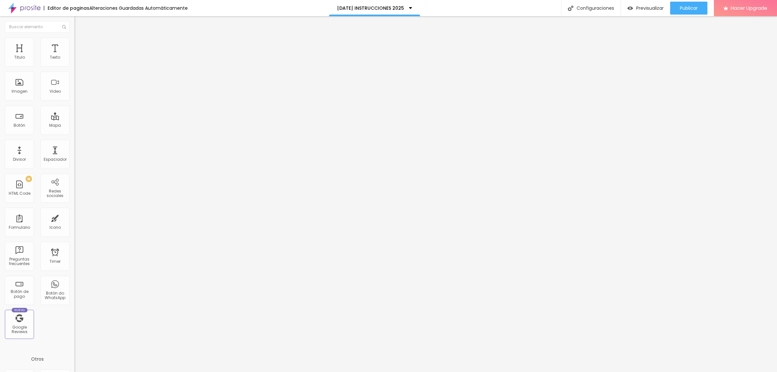
click at [74, 38] on img at bounding box center [77, 41] width 6 height 6
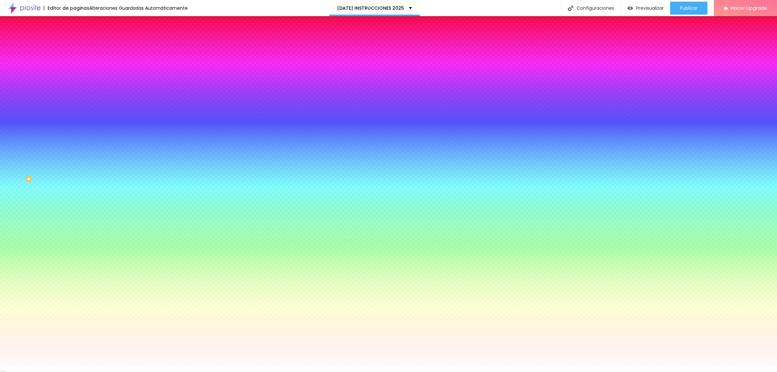
click at [74, 60] on span "Agregar image" at bounding box center [91, 57] width 34 height 6
drag, startPoint x: 596, startPoint y: 278, endPoint x: 643, endPoint y: 301, distance: 52.3
drag, startPoint x: 690, startPoint y: 333, endPoint x: 695, endPoint y: 337, distance: 6.0
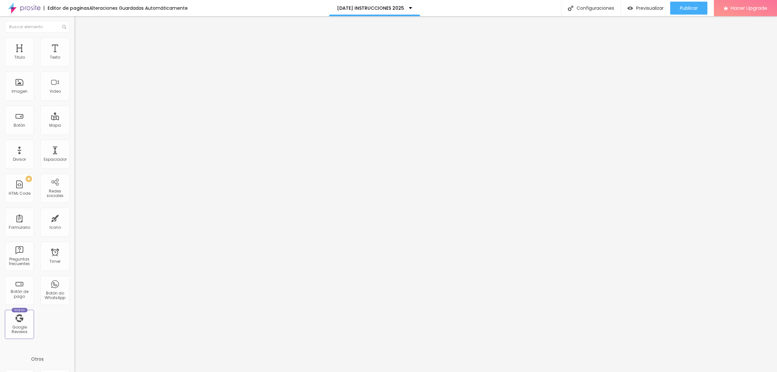
click at [74, 39] on img at bounding box center [77, 41] width 6 height 6
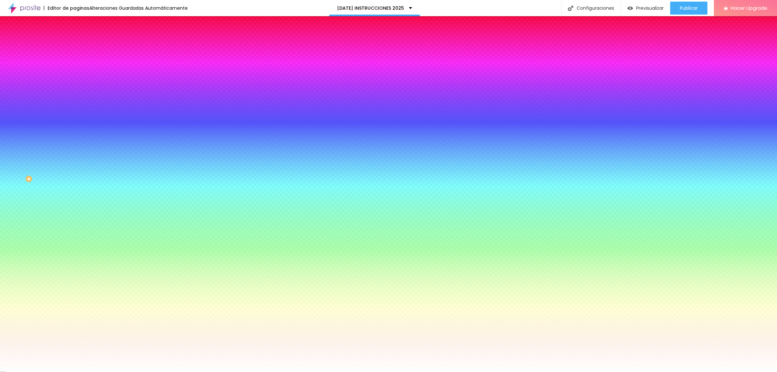
click at [74, 60] on span "Agregar image" at bounding box center [91, 57] width 34 height 6
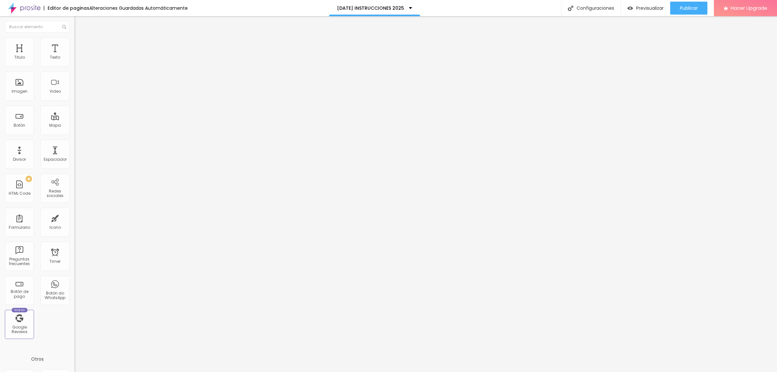
click at [80, 45] on span "Estilo" at bounding box center [85, 42] width 10 height 6
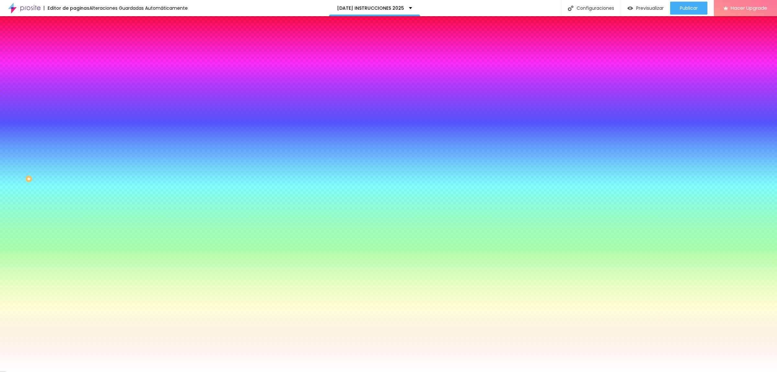
click at [74, 60] on span "Agregar image" at bounding box center [91, 57] width 34 height 6
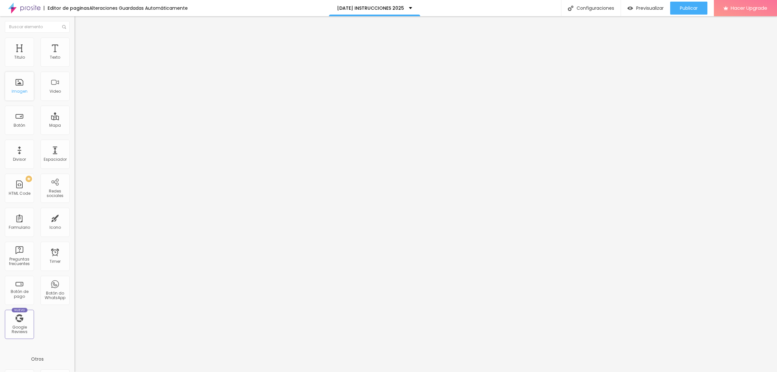
click at [25, 91] on div "Imagen" at bounding box center [20, 91] width 16 height 5
click at [80, 45] on span "Estilo" at bounding box center [85, 42] width 10 height 6
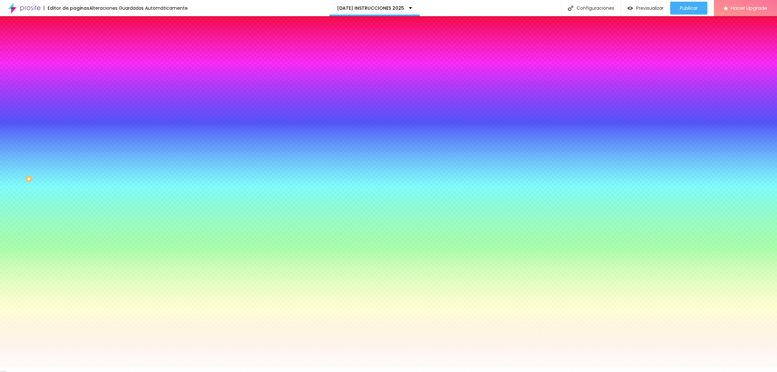
click at [74, 60] on span "Agregar image" at bounding box center [91, 57] width 34 height 6
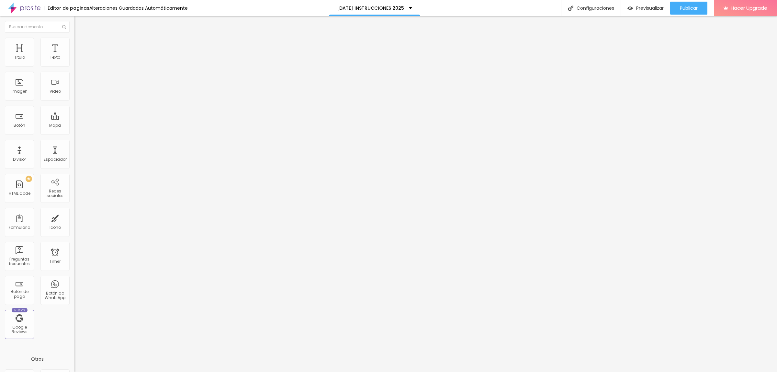
click at [80, 44] on span "Estilo" at bounding box center [85, 42] width 10 height 6
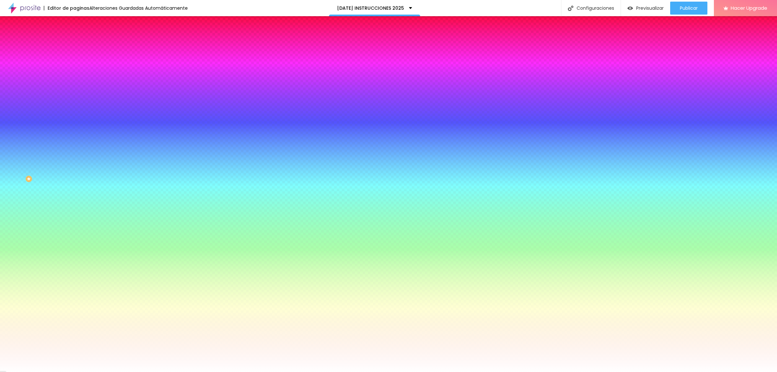
click at [74, 60] on span "Agregar image" at bounding box center [91, 57] width 34 height 6
drag, startPoint x: 584, startPoint y: 303, endPoint x: 587, endPoint y: 305, distance: 3.6
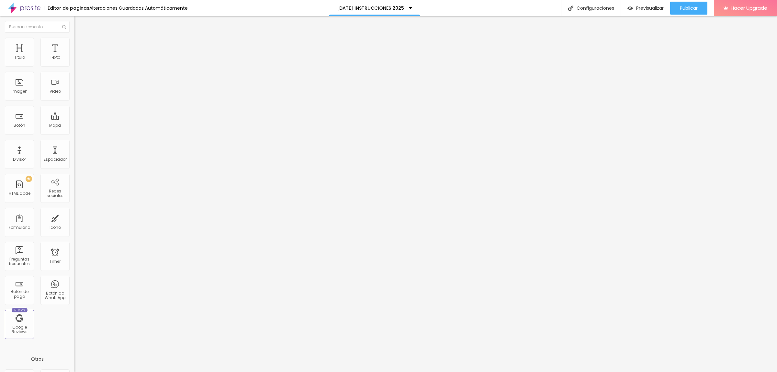
click at [74, 40] on ul "Contenido [PERSON_NAME]" at bounding box center [111, 40] width 74 height 19
click at [80, 44] on span "Estilo" at bounding box center [85, 42] width 10 height 6
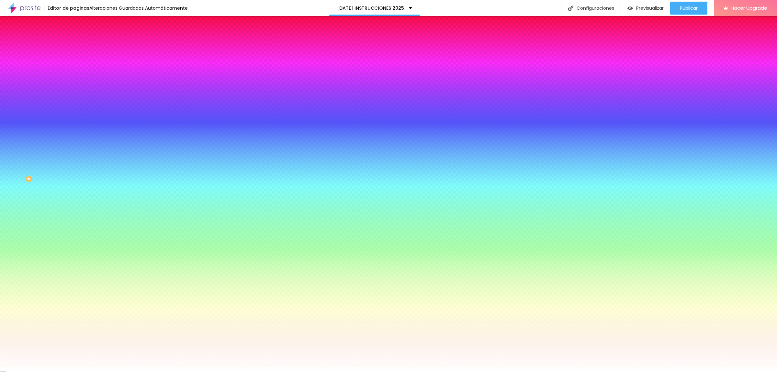
drag, startPoint x: 40, startPoint y: 93, endPoint x: 48, endPoint y: 93, distance: 7.2
click at [74, 60] on span "Agregar image" at bounding box center [91, 57] width 34 height 6
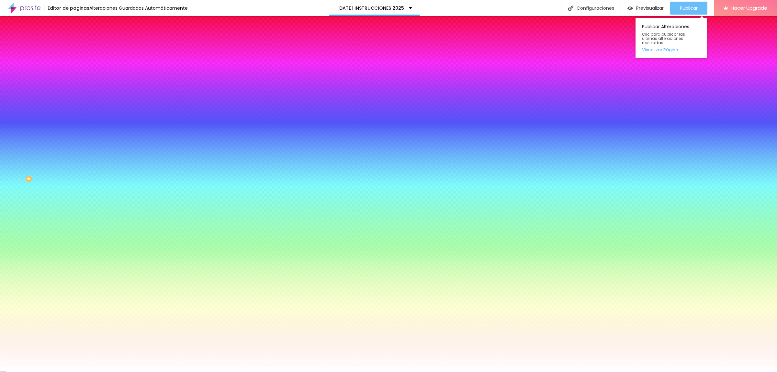
click at [688, 12] on div "Publicar" at bounding box center [689, 8] width 18 height 13
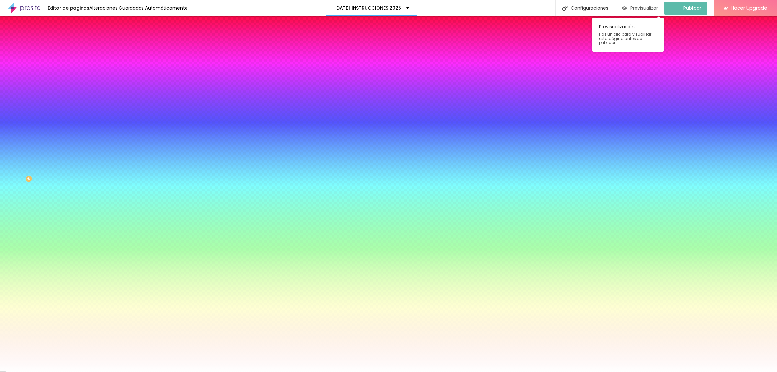
click at [643, 10] on span "Previsualizar" at bounding box center [644, 8] width 28 height 5
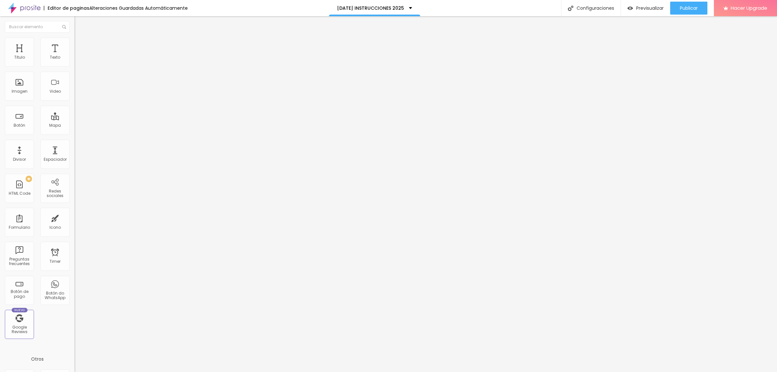
click at [80, 45] on span "Estilo" at bounding box center [85, 42] width 10 height 6
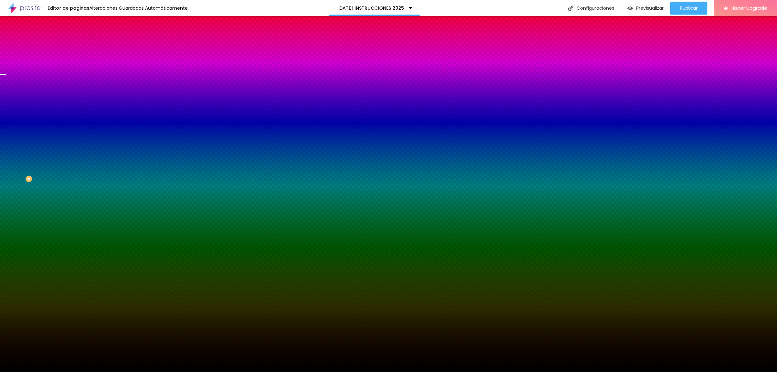
click at [80, 46] on span "Avanzado" at bounding box center [90, 49] width 21 height 6
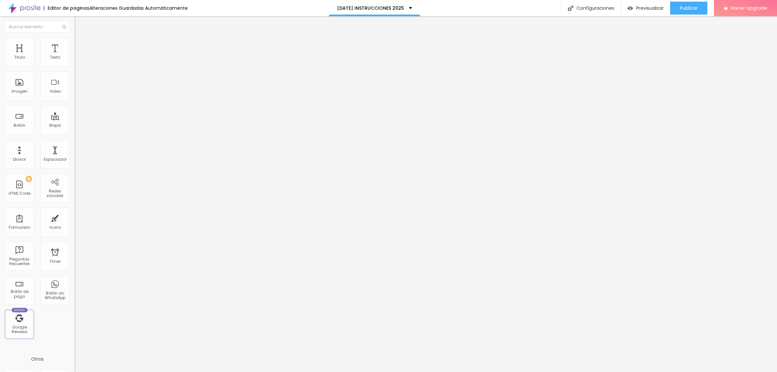
type input "384"
type input "358"
type input "345"
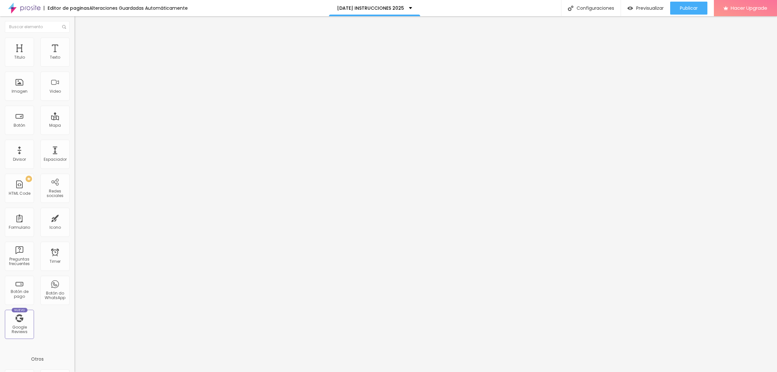
type input "338"
type input "325"
type input "305"
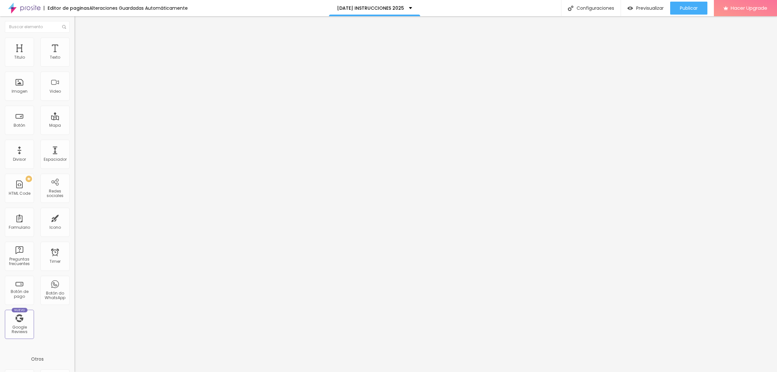
type input "305"
type input "292"
type input "279"
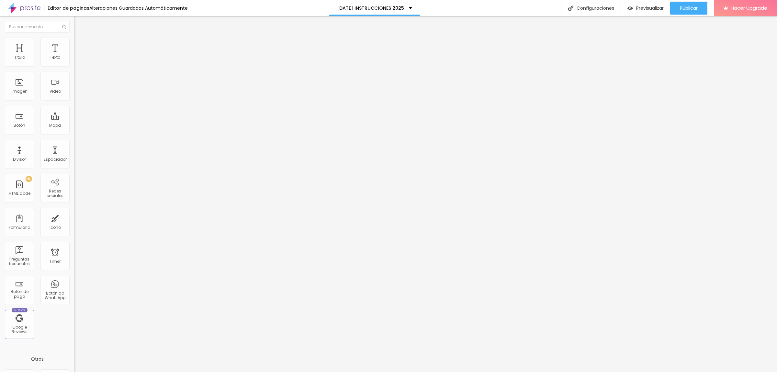
type input "272"
type input "266"
type input "252"
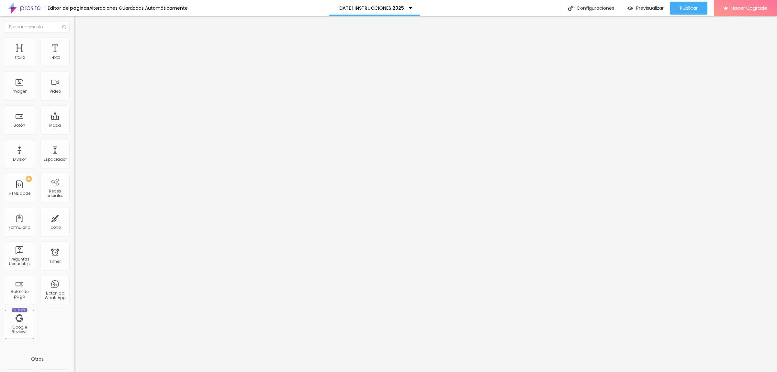
type input "252"
type input "246"
type input "239"
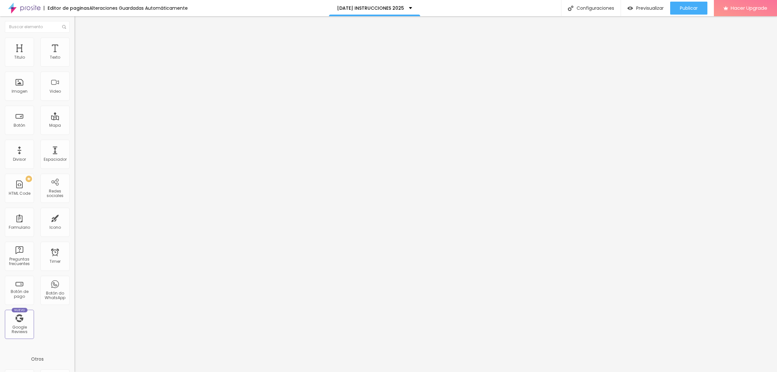
type input "233"
type input "239"
type input "318"
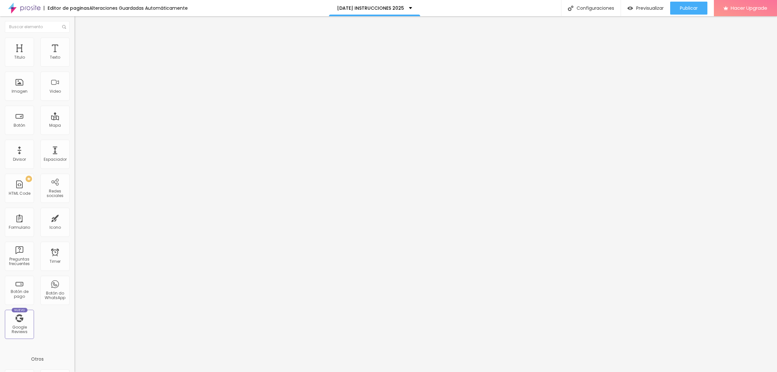
type input "318"
type input "345"
type input "378"
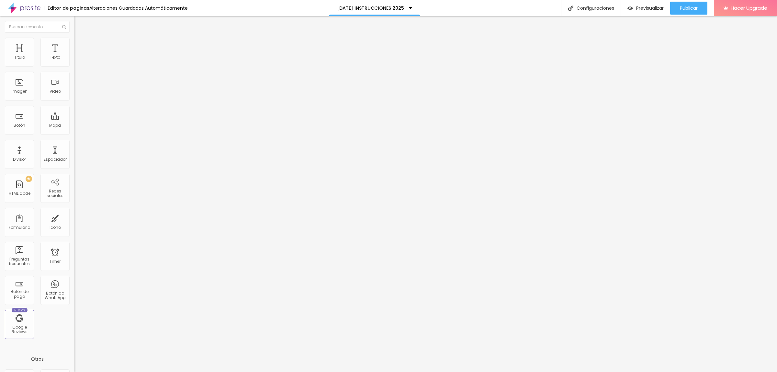
type input "391"
type input "410"
type input "424"
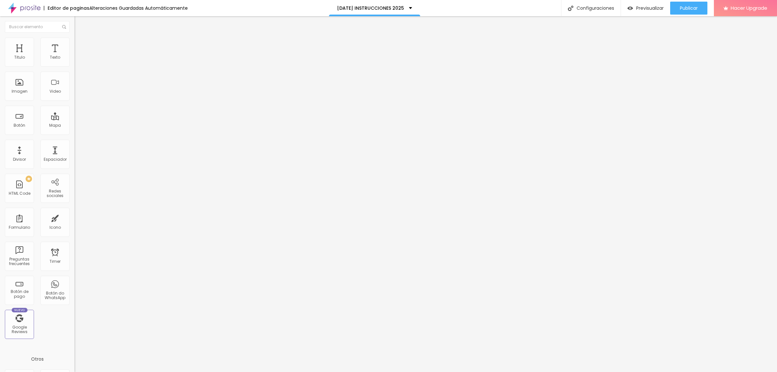
type input "424"
type input "443"
type input "450"
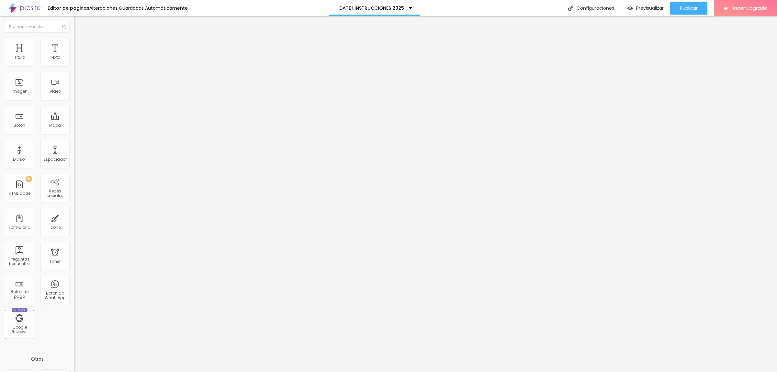
type input "470"
type input "490"
type input "496"
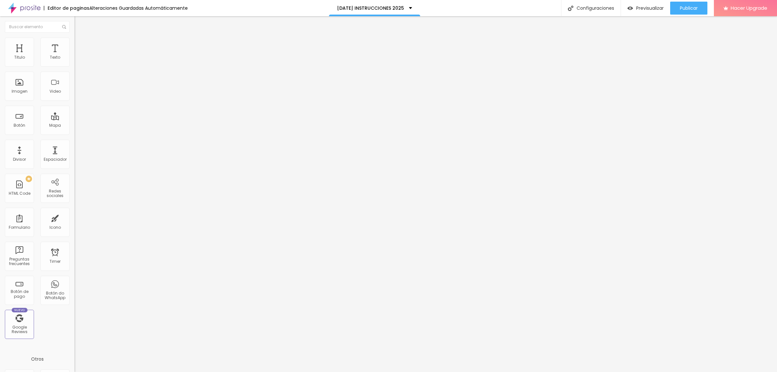
type input "496"
type input "500"
drag, startPoint x: 36, startPoint y: 76, endPoint x: 48, endPoint y: 75, distance: 11.7
type input "500"
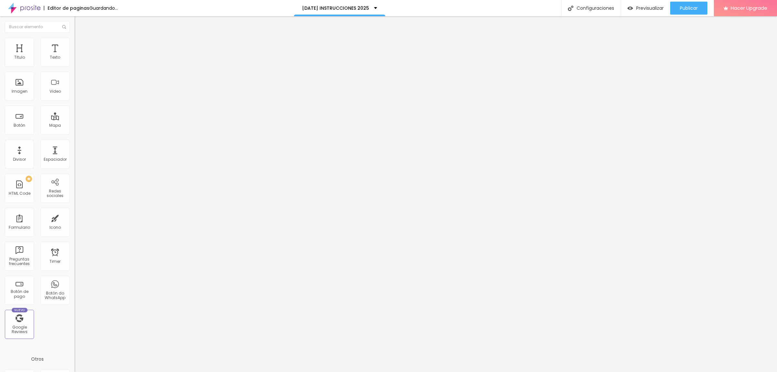
click at [74, 217] on input "range" at bounding box center [95, 219] width 42 height 5
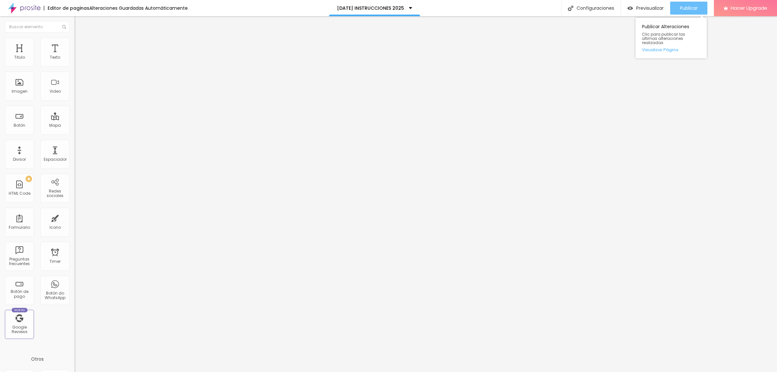
click at [682, 7] on span "Publicar" at bounding box center [689, 8] width 18 height 5
click at [684, 10] on span "Publicar" at bounding box center [689, 8] width 18 height 5
click at [655, 7] on span "Previsualizar" at bounding box center [644, 8] width 28 height 5
click at [74, 44] on img at bounding box center [77, 47] width 6 height 6
type input "378"
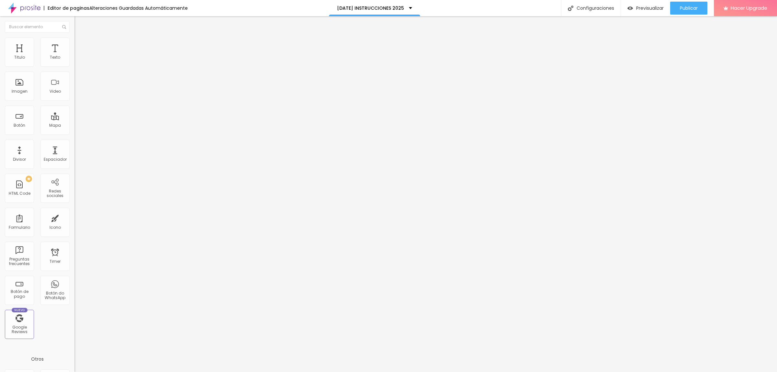
type input "378"
type input "470"
type input "500"
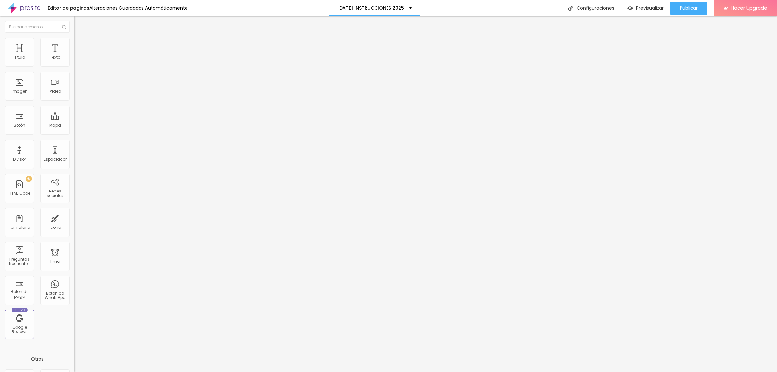
drag, startPoint x: 37, startPoint y: 76, endPoint x: 73, endPoint y: 79, distance: 37.0
type input "500"
click at [74, 217] on input "range" at bounding box center [95, 219] width 42 height 5
click at [690, 6] on span "Publicar" at bounding box center [689, 8] width 18 height 5
click at [74, 44] on img at bounding box center [77, 47] width 6 height 6
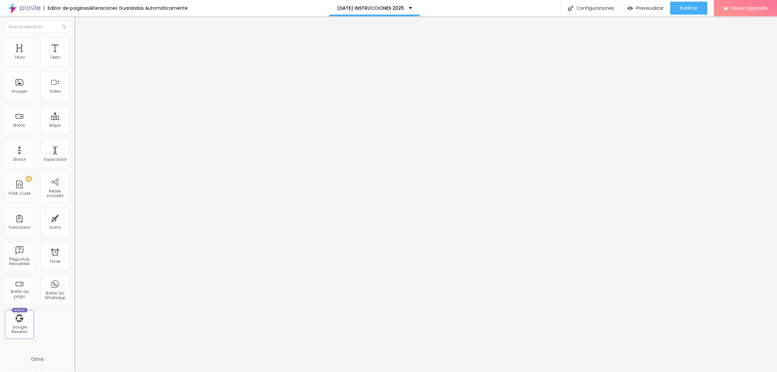
type input "404"
type input "500"
drag, startPoint x: 51, startPoint y: 77, endPoint x: 72, endPoint y: 79, distance: 21.1
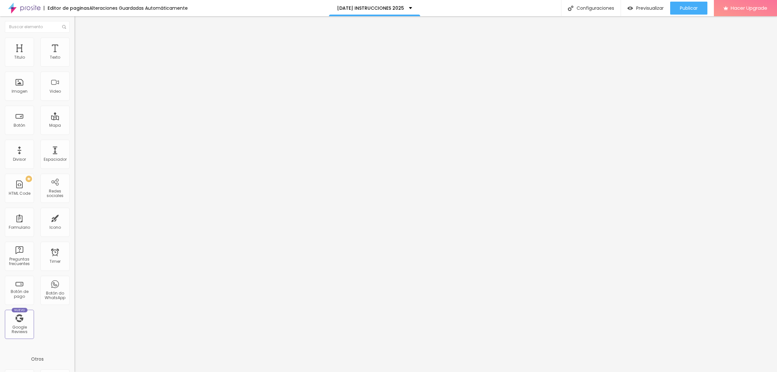
type input "500"
click at [74, 217] on input "range" at bounding box center [95, 219] width 42 height 5
click at [683, 4] on div "Publicar" at bounding box center [689, 8] width 18 height 13
click at [647, 7] on span "Previsualizar" at bounding box center [644, 8] width 28 height 5
click at [79, 25] on img "button" at bounding box center [81, 23] width 5 height 5
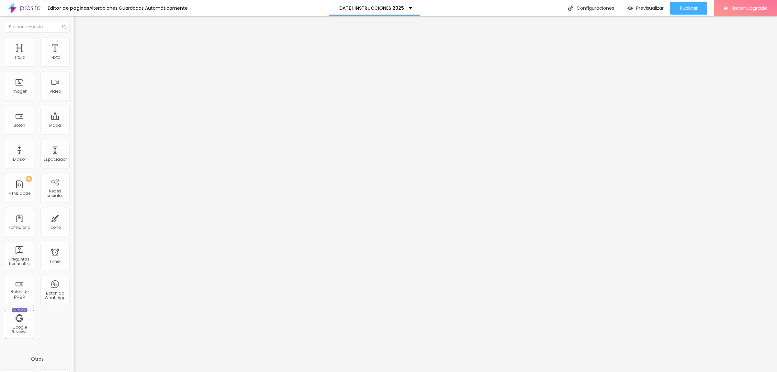
click at [74, 39] on ul "Contenido [PERSON_NAME]" at bounding box center [111, 40] width 74 height 19
click at [74, 61] on input "Alboom [GEOGRAPHIC_DATA]" at bounding box center [113, 57] width 78 height 6
drag, startPoint x: 28, startPoint y: 71, endPoint x: 0, endPoint y: 71, distance: 28.2
click at [74, 71] on div "Dirección Alboom Brasil Alineación 15 Zoom" at bounding box center [111, 115] width 74 height 129
type input "[STREET_ADDRESS]"
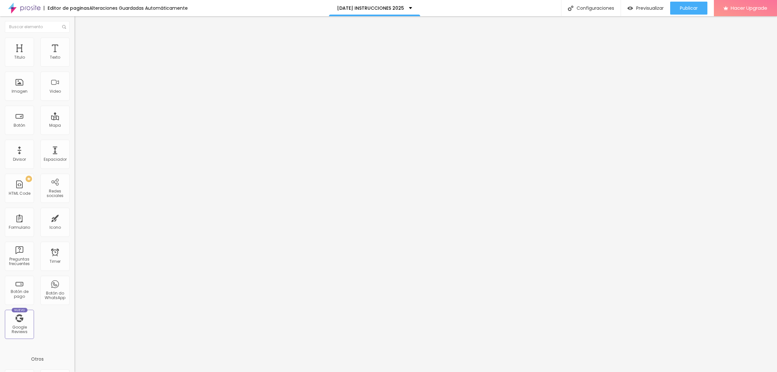
click at [74, 43] on li "Estilo" at bounding box center [111, 41] width 74 height 6
click at [74, 44] on li "Avanzado" at bounding box center [111, 47] width 74 height 6
click at [74, 44] on ul "Contenido [PERSON_NAME]" at bounding box center [111, 40] width 74 height 19
click at [74, 38] on li "Contenido" at bounding box center [111, 34] width 74 height 6
click at [690, 11] on span "Publicar" at bounding box center [689, 8] width 18 height 5
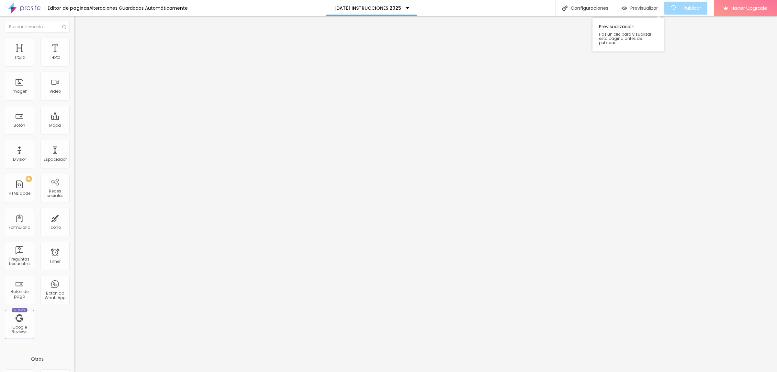
click at [648, 8] on span "Previsualizar" at bounding box center [644, 8] width 28 height 5
